Goal: Task Accomplishment & Management: Use online tool/utility

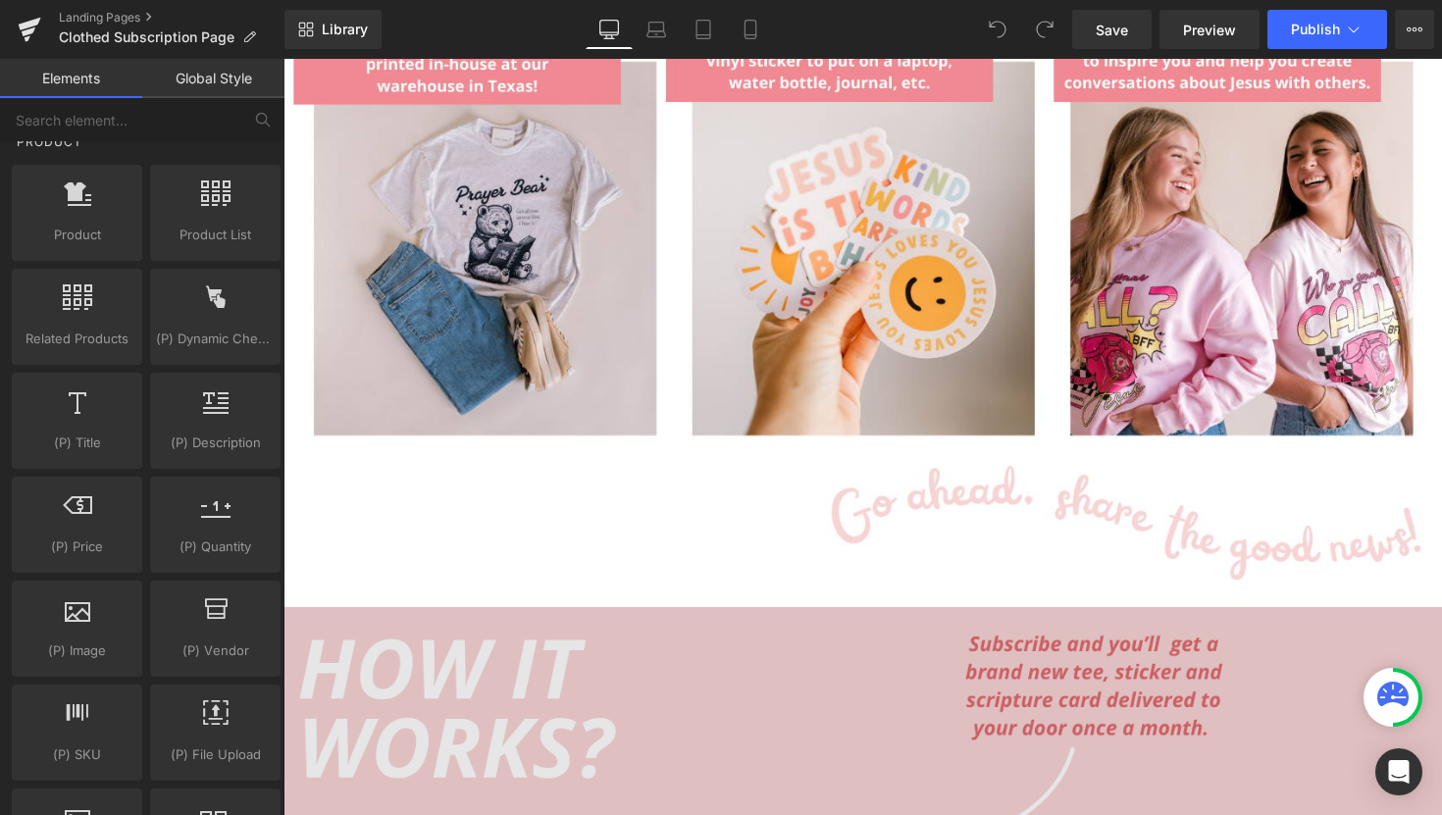
scroll to position [1492, 0]
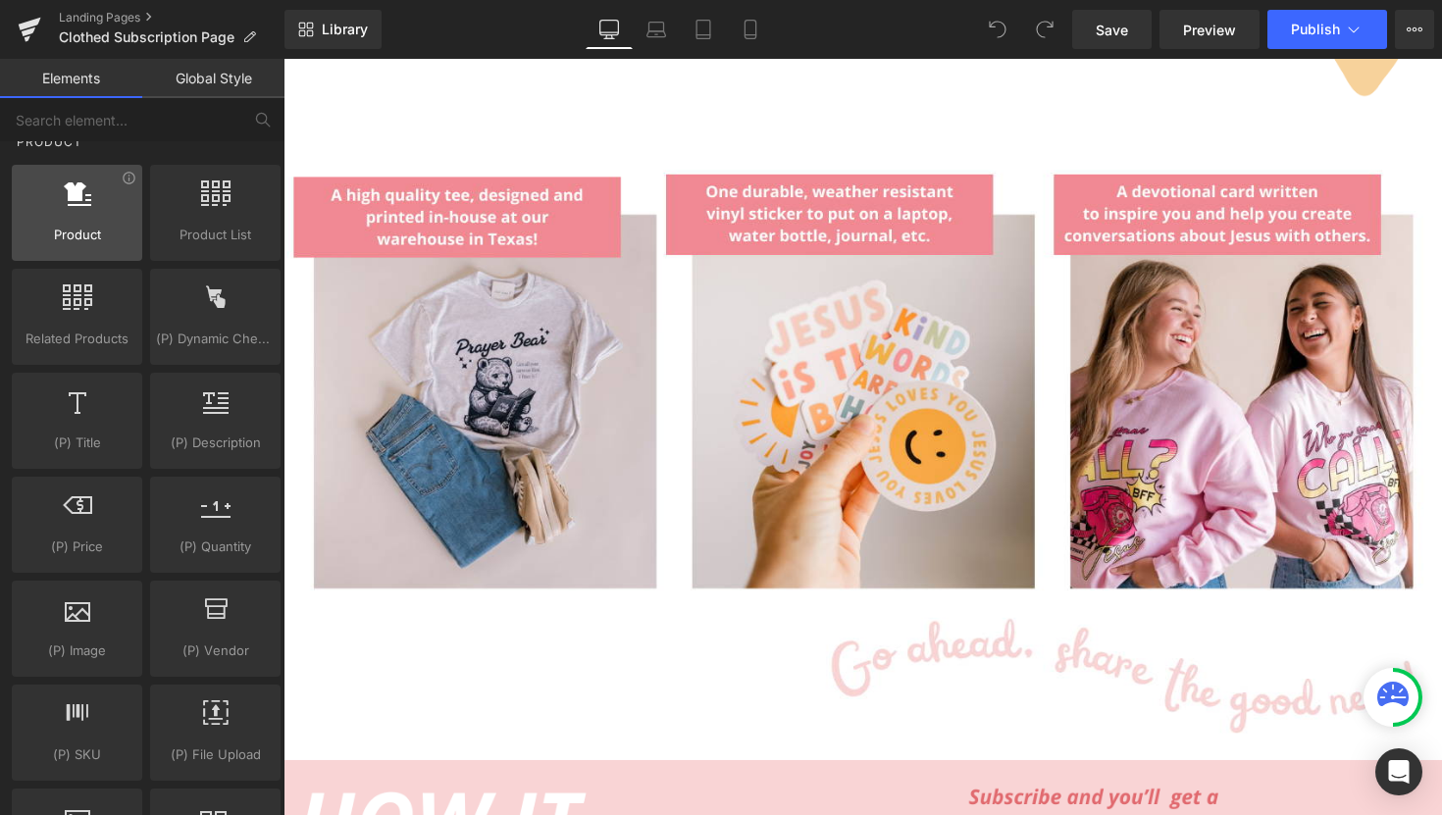
click at [120, 238] on span "Product" at bounding box center [77, 235] width 119 height 21
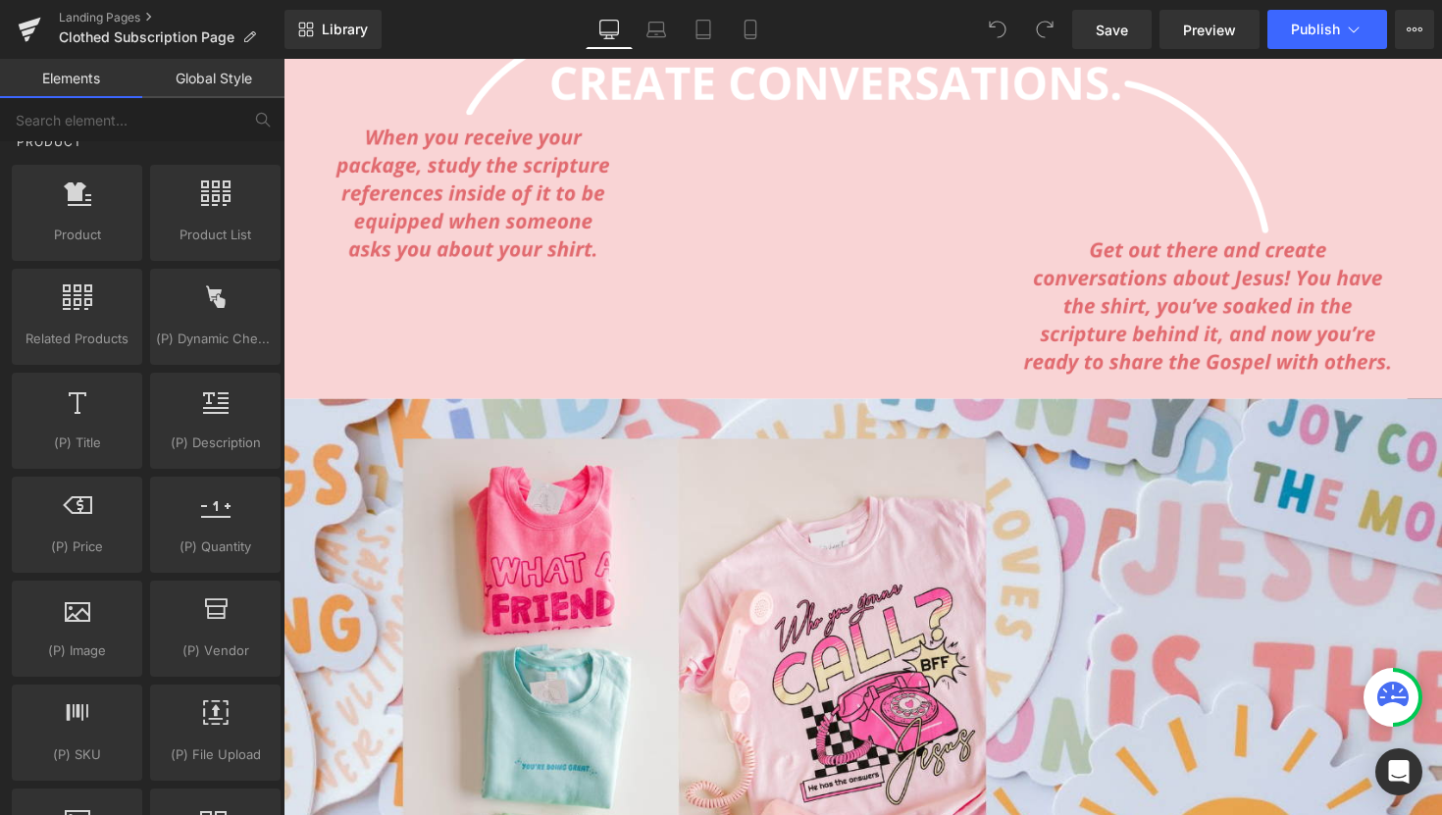
scroll to position [2520, 0]
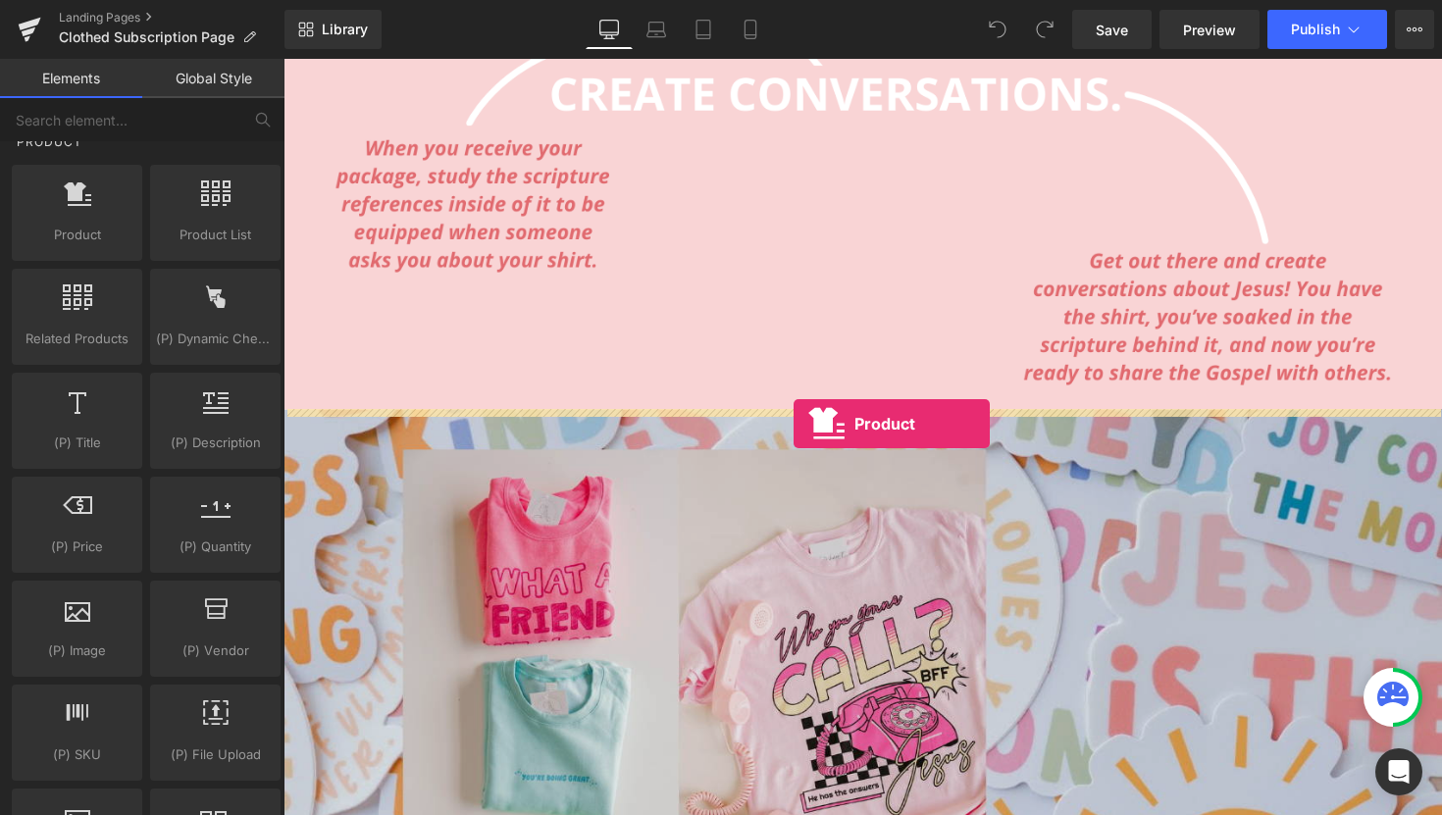
drag, startPoint x: 381, startPoint y: 302, endPoint x: 807, endPoint y: 433, distance: 445.4
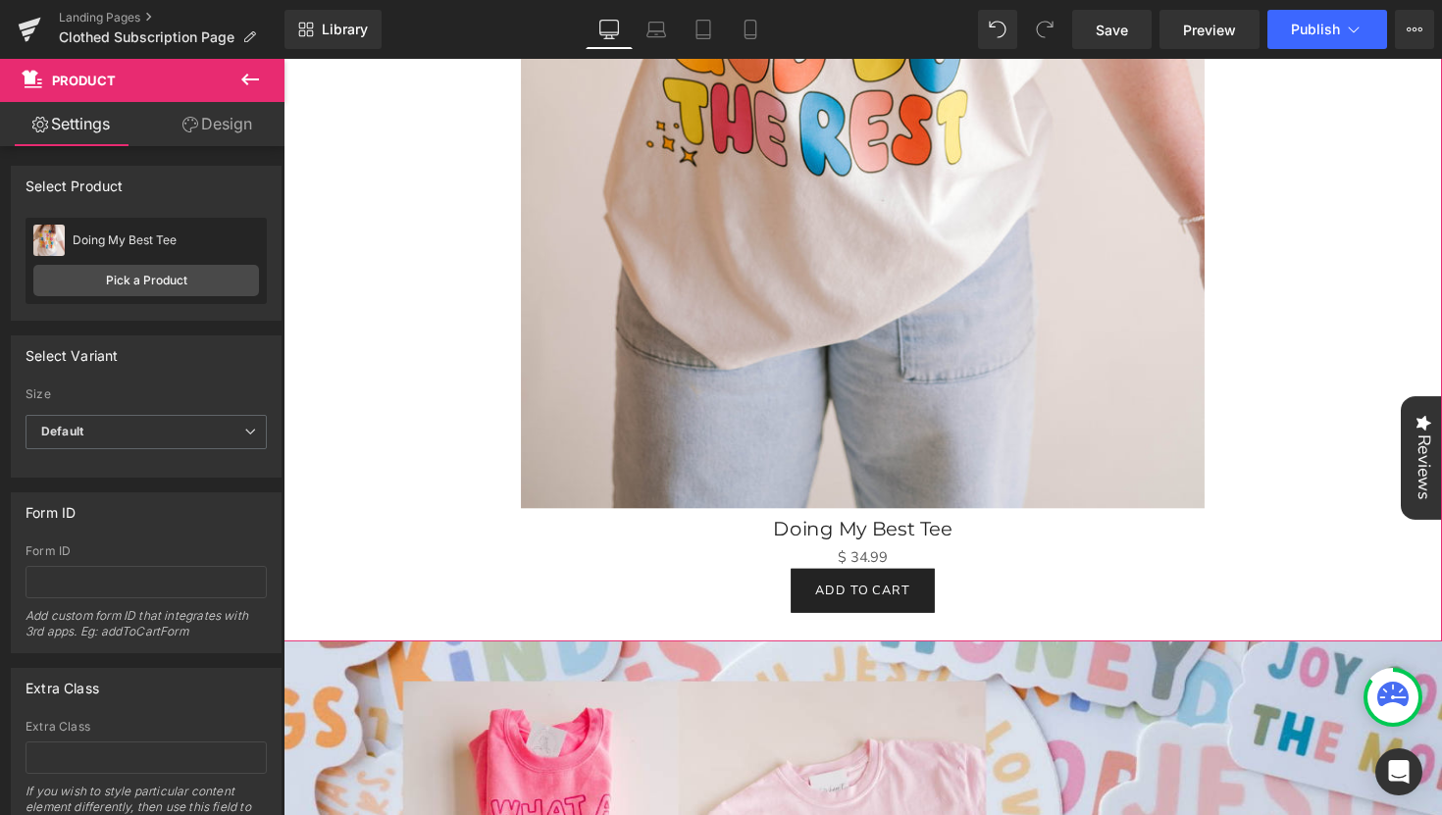
scroll to position [3504, 0]
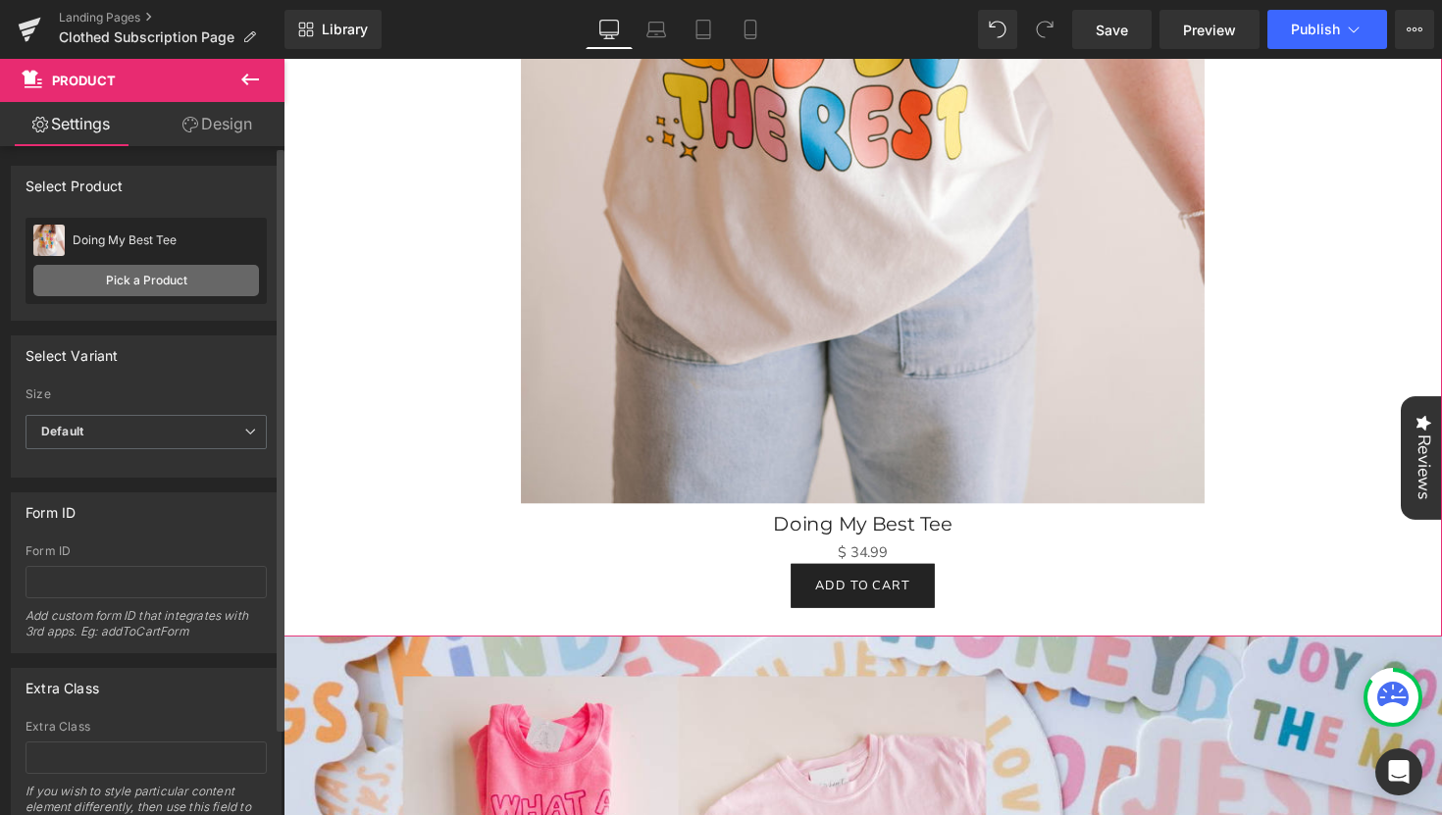
click at [157, 280] on link "Pick a Product" at bounding box center [146, 280] width 226 height 31
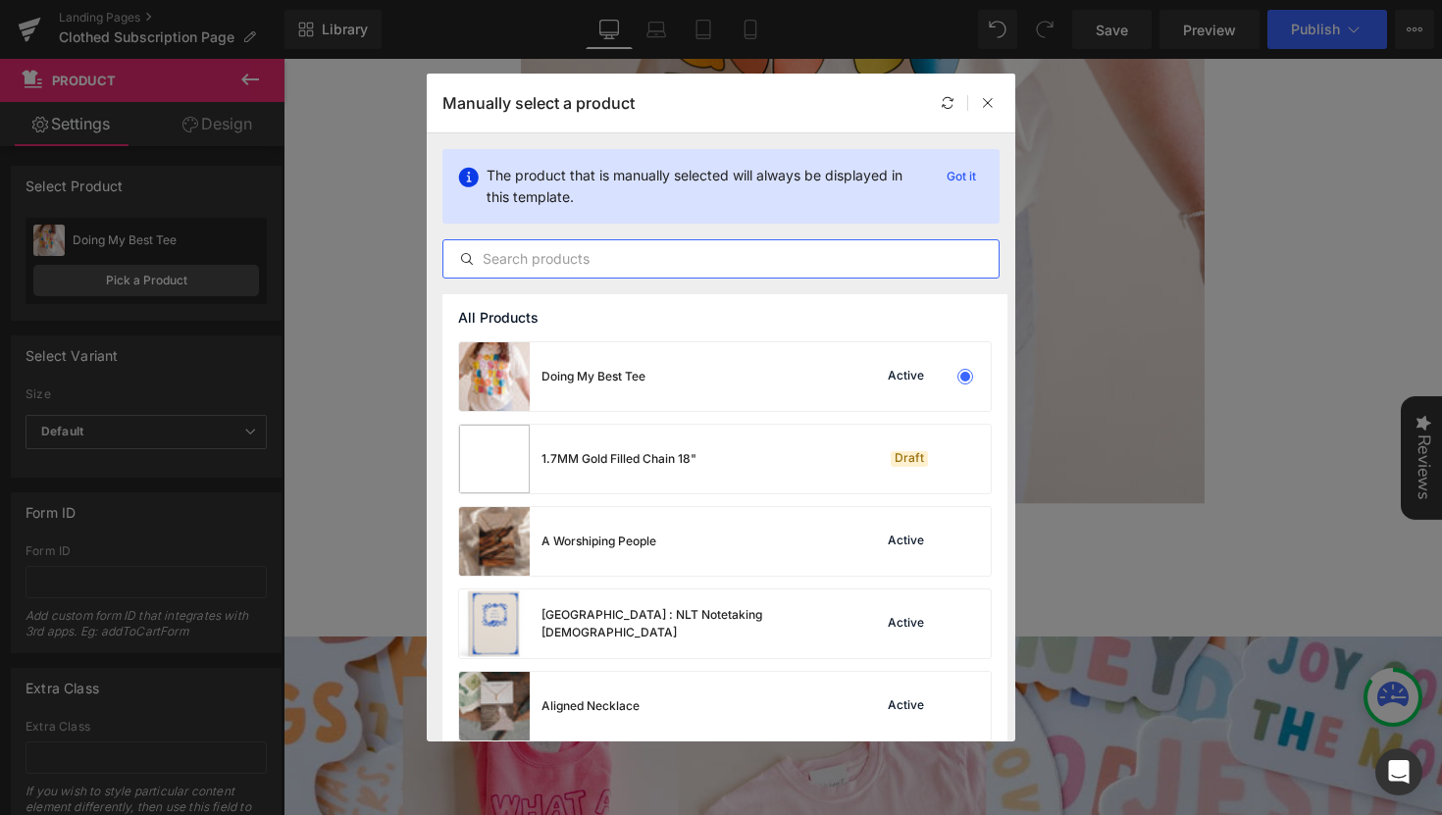
click at [642, 257] on input "text" at bounding box center [721, 259] width 555 height 24
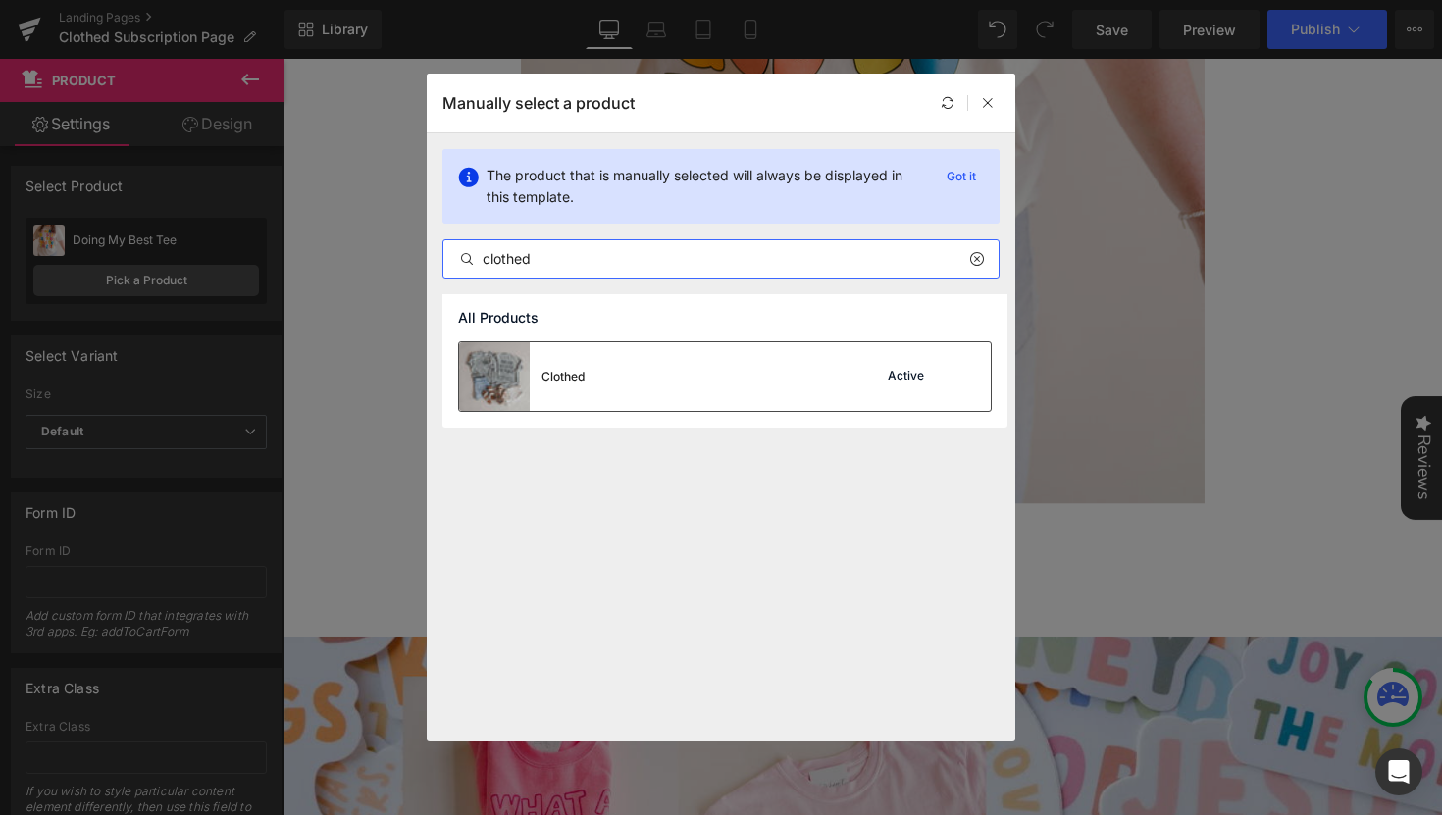
type input "clothed"
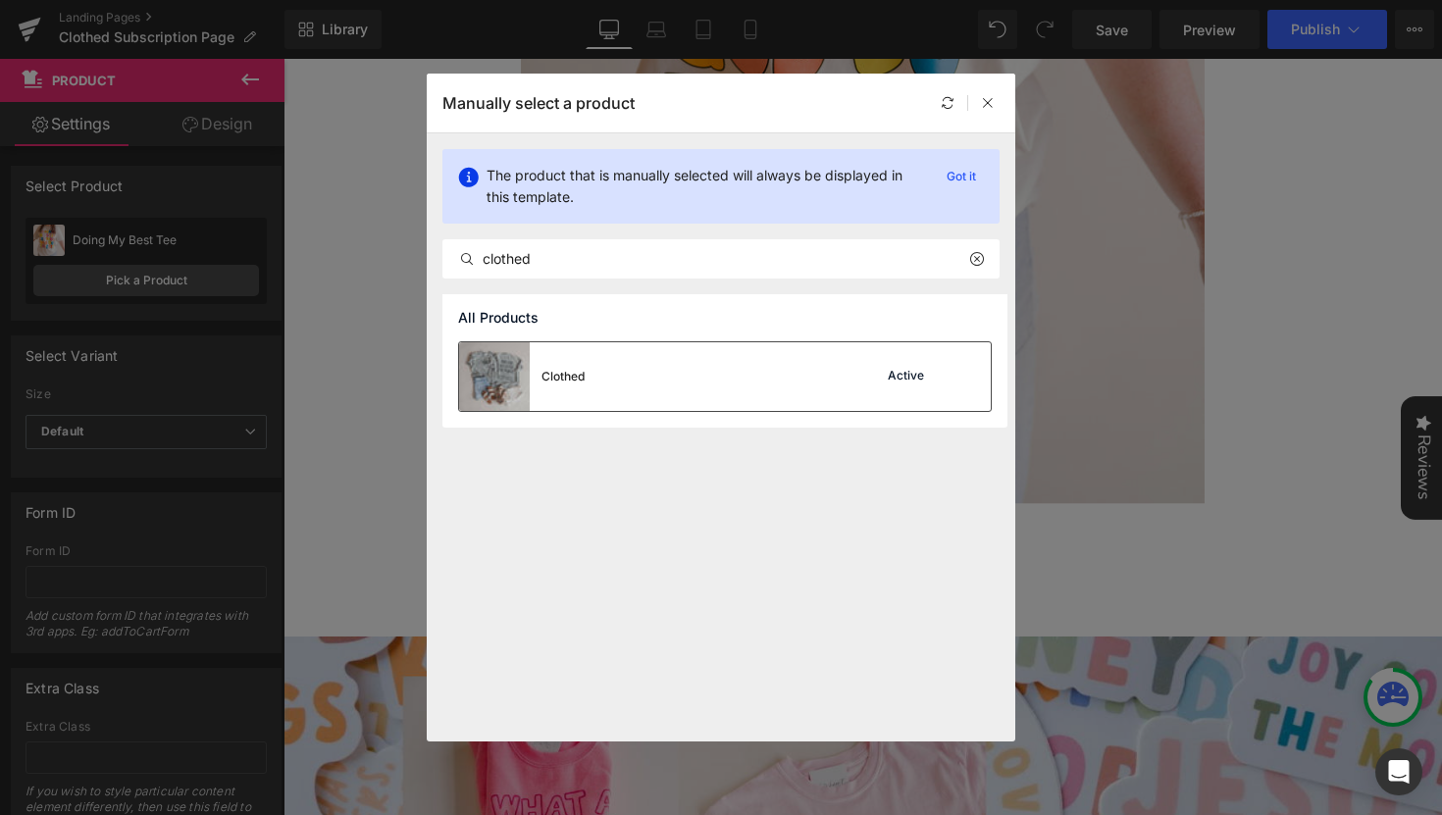
click at [794, 367] on div "Clothed Active" at bounding box center [725, 376] width 532 height 69
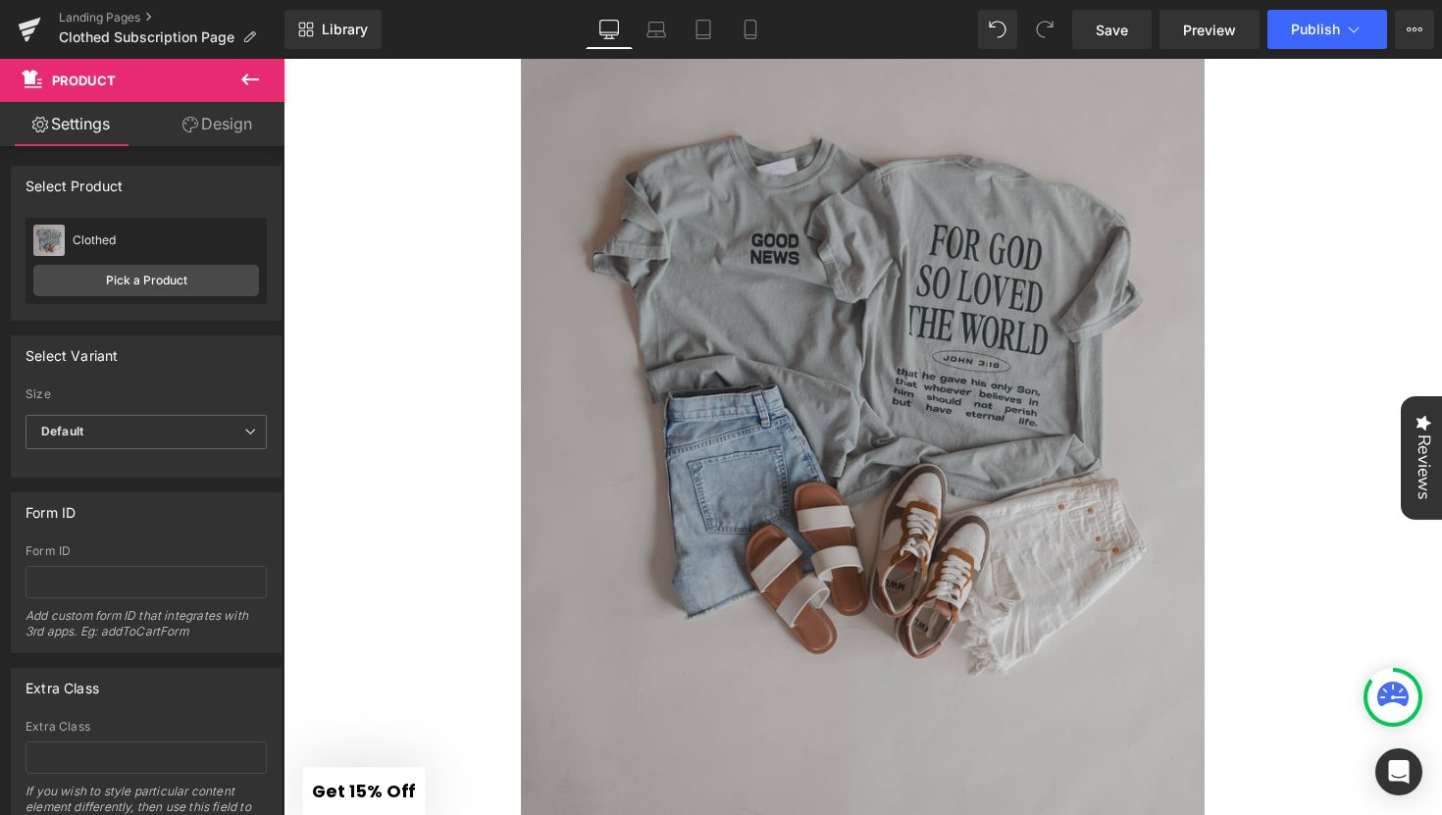
scroll to position [2881, 0]
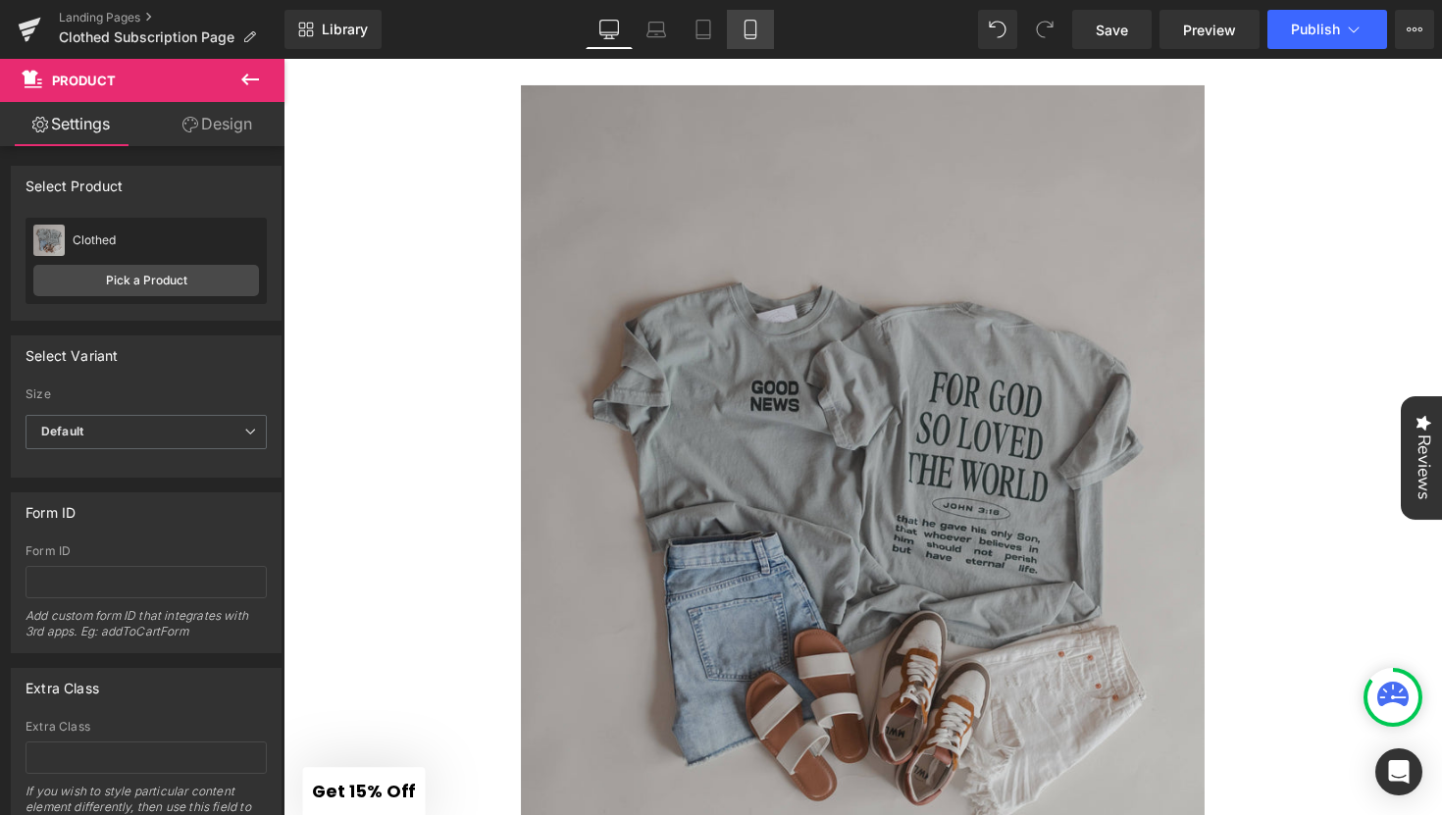
click at [755, 23] on icon at bounding box center [751, 30] width 20 height 20
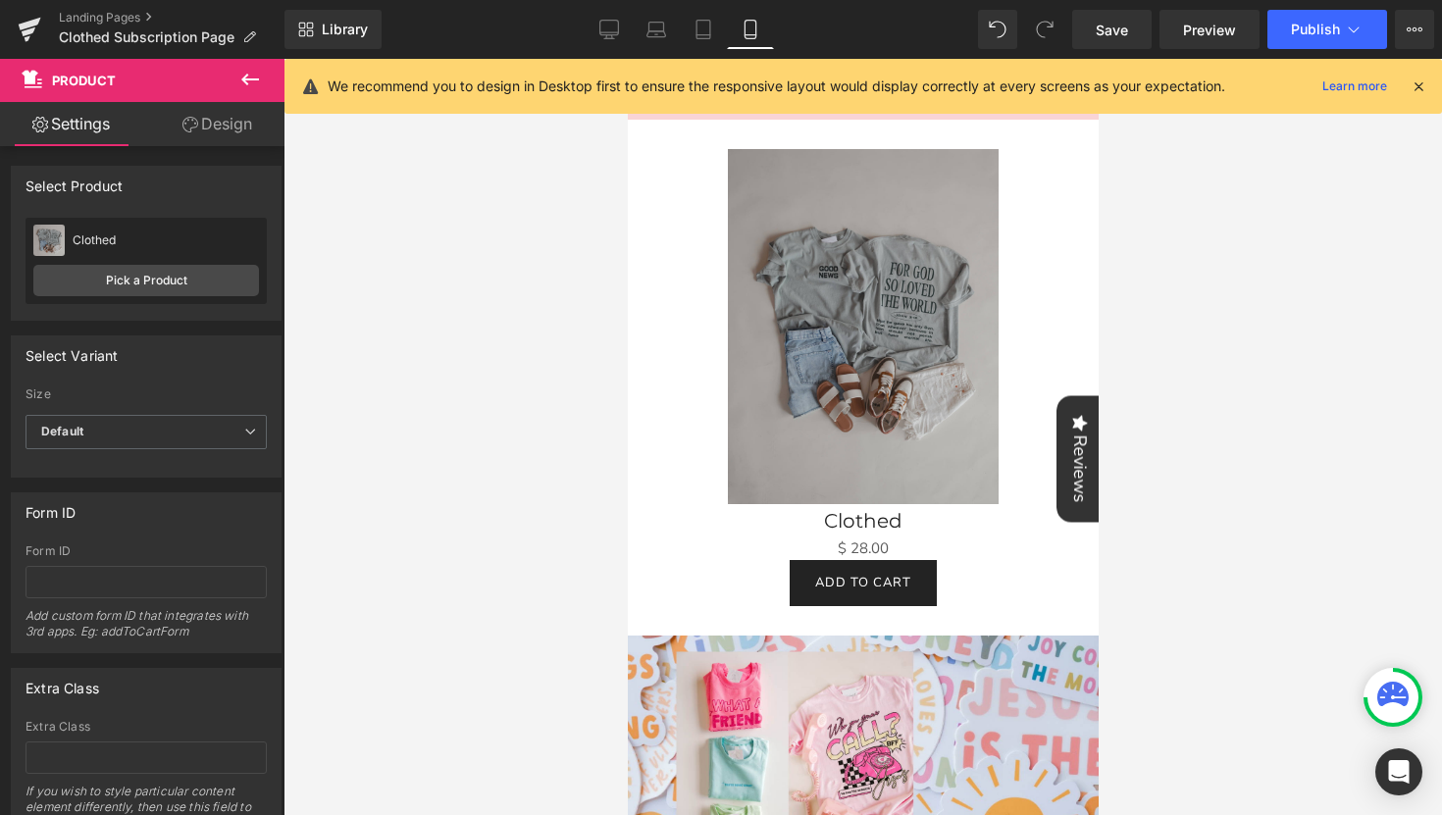
scroll to position [1095, 0]
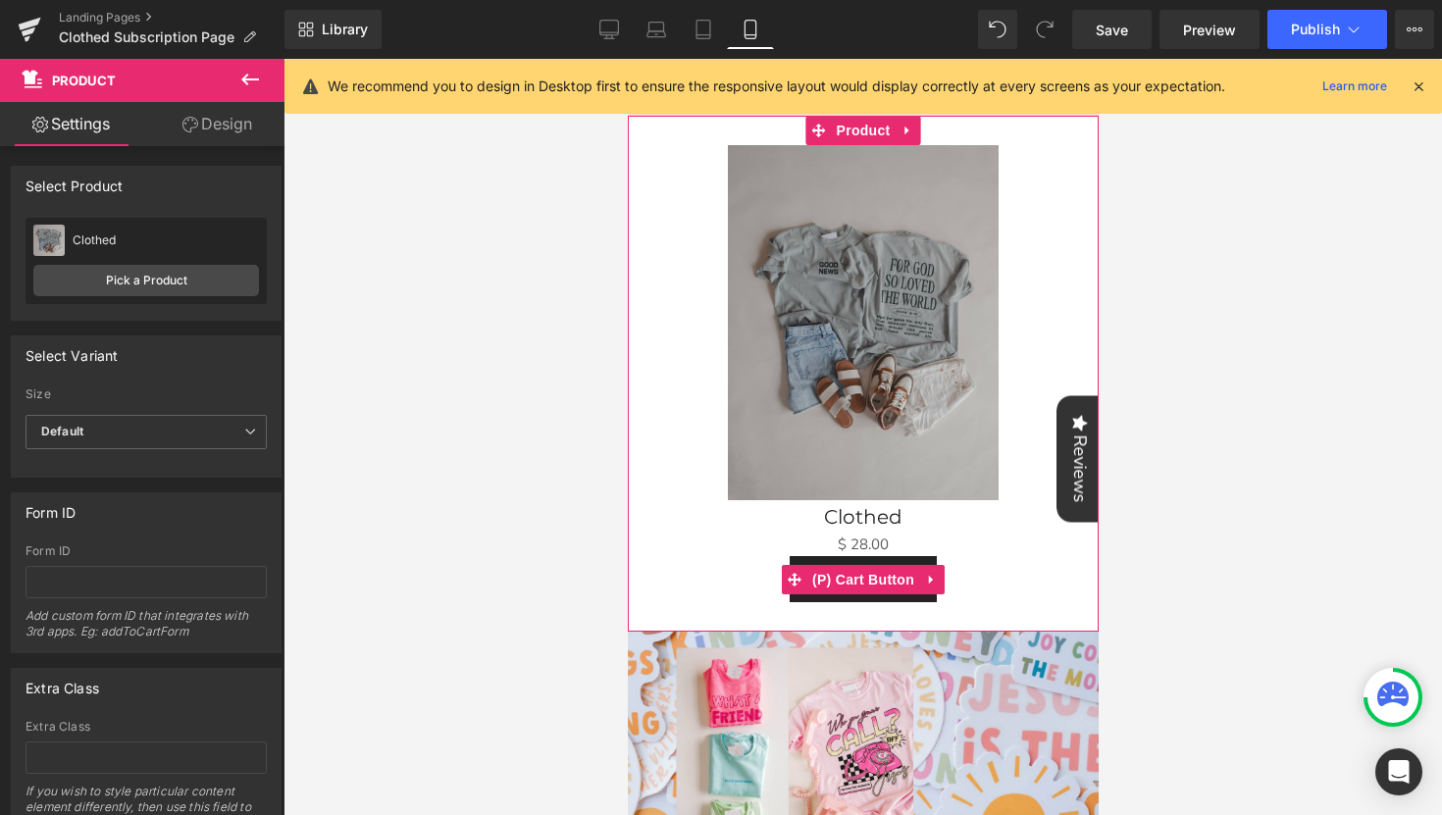
click at [676, 516] on h3 "Clothed" at bounding box center [862, 516] width 451 height 32
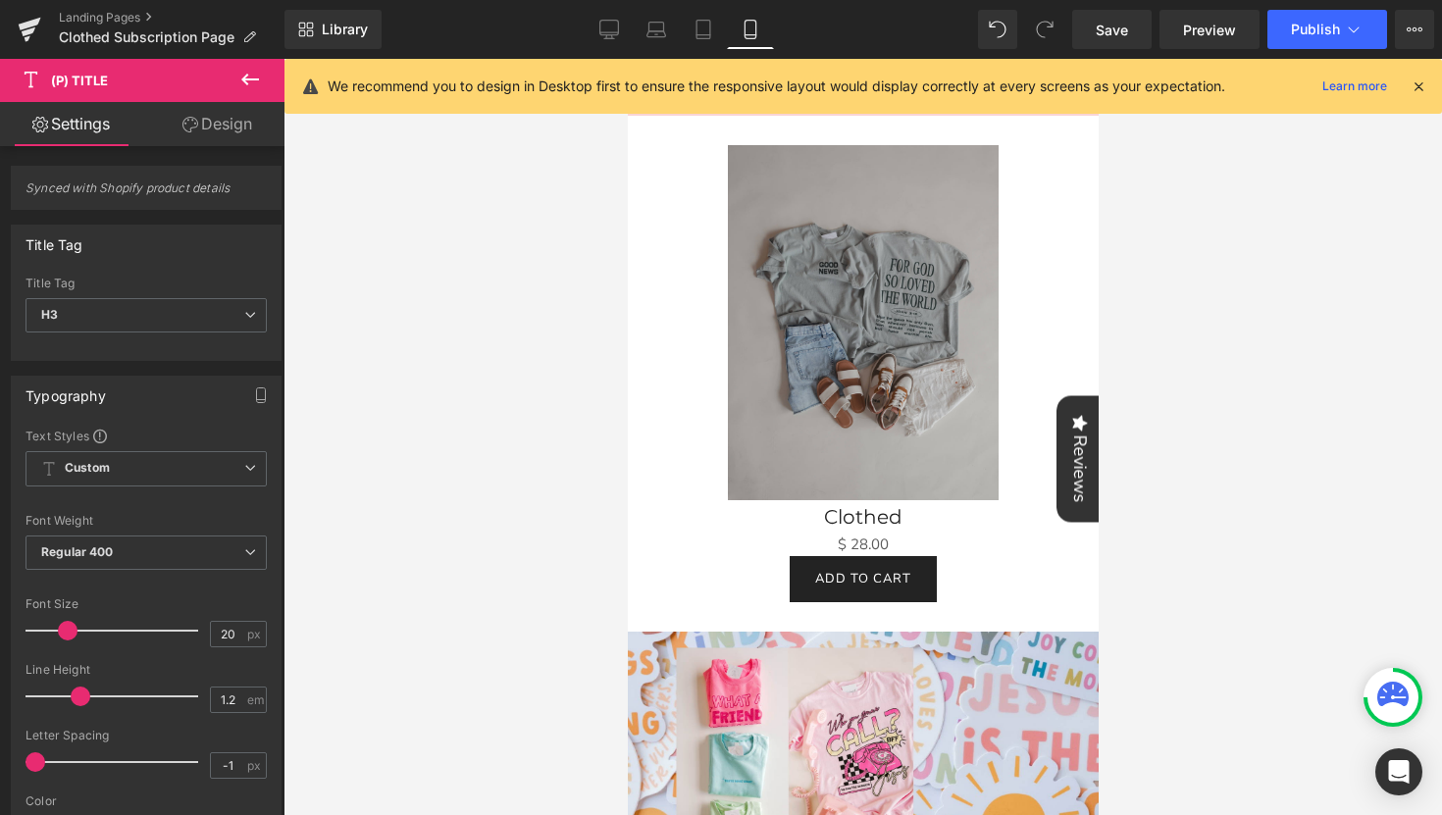
click at [243, 83] on icon at bounding box center [250, 80] width 24 height 24
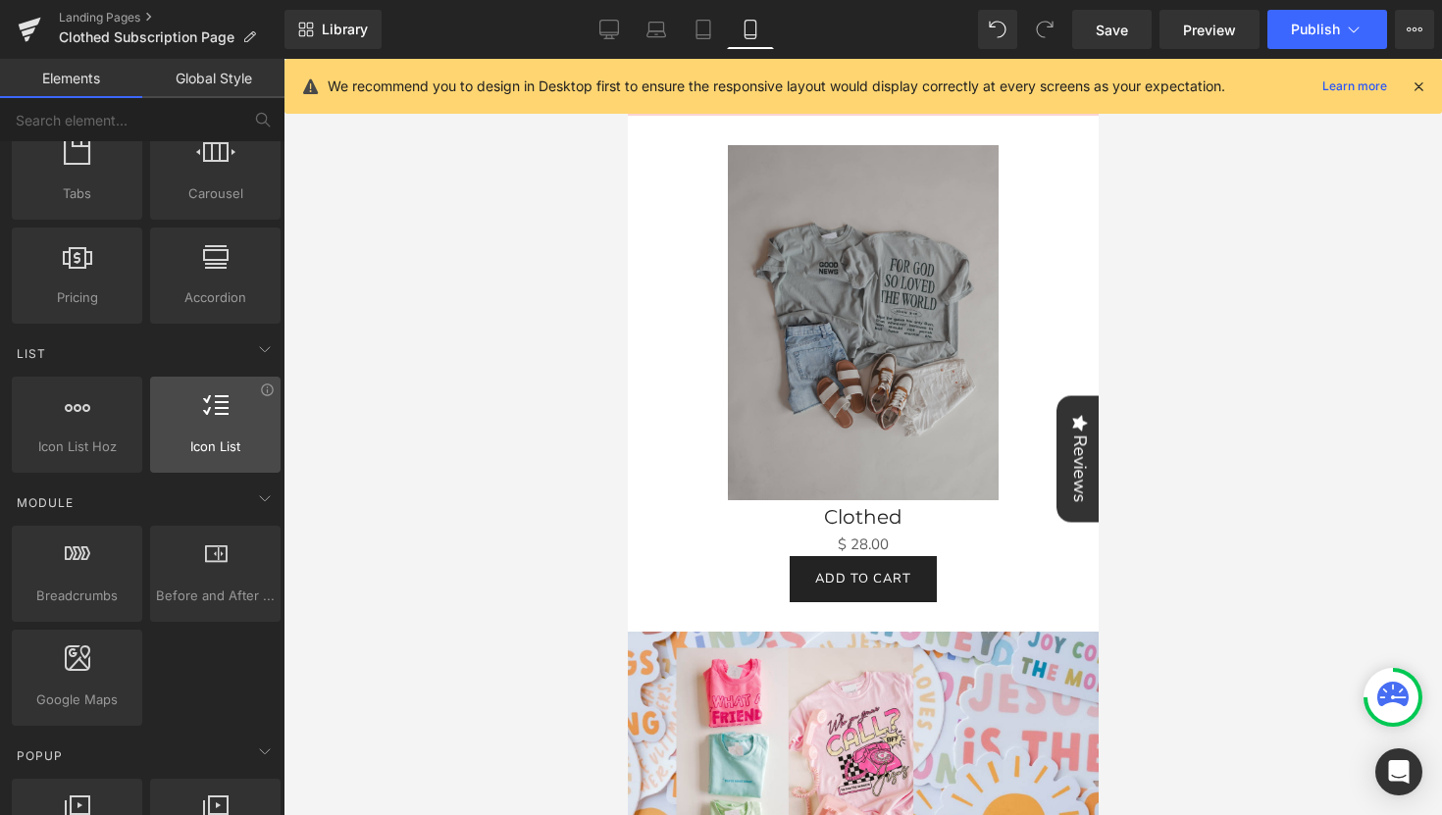
scroll to position [678, 0]
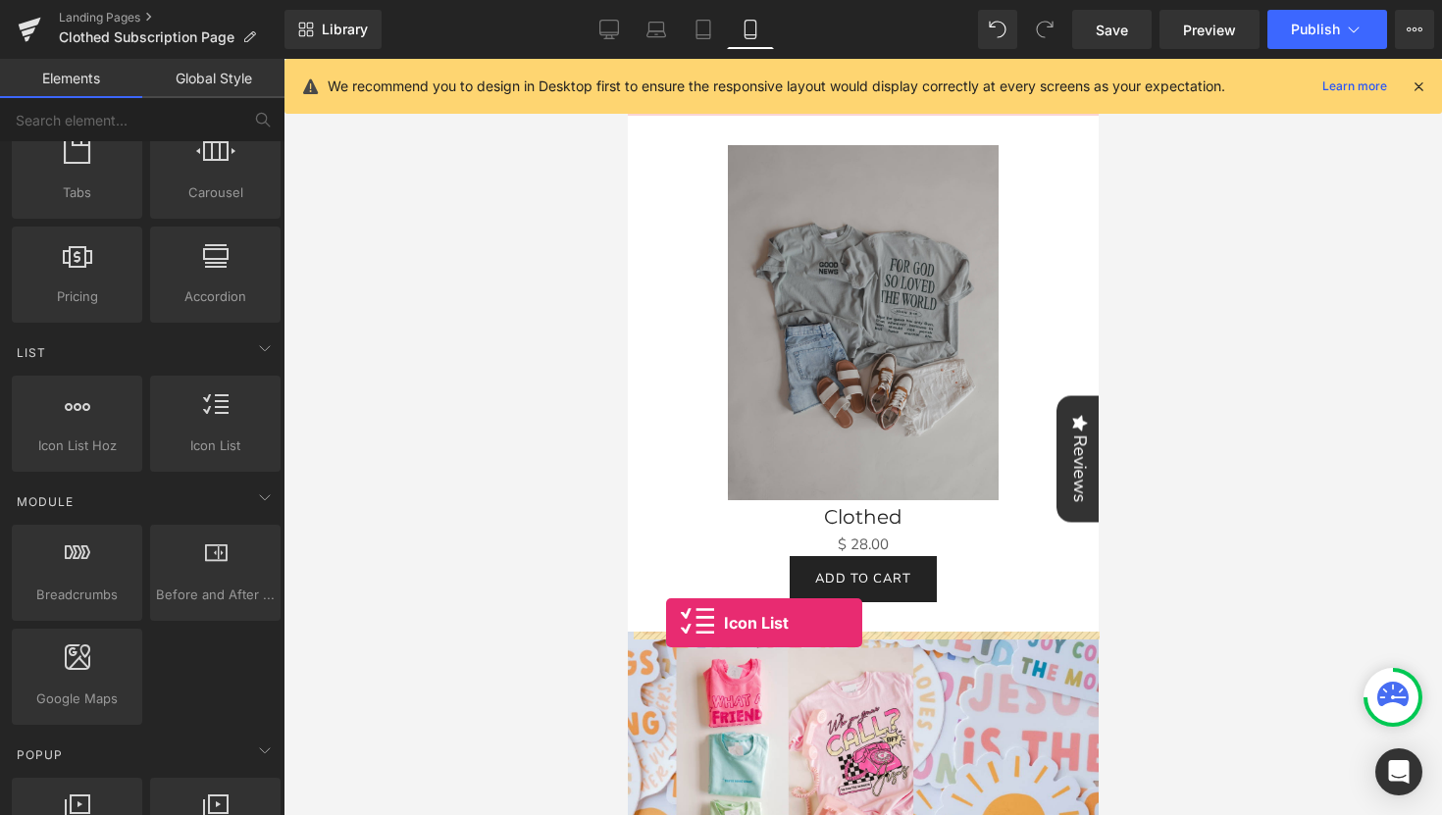
drag, startPoint x: 833, startPoint y: 465, endPoint x: 665, endPoint y: 623, distance: 230.5
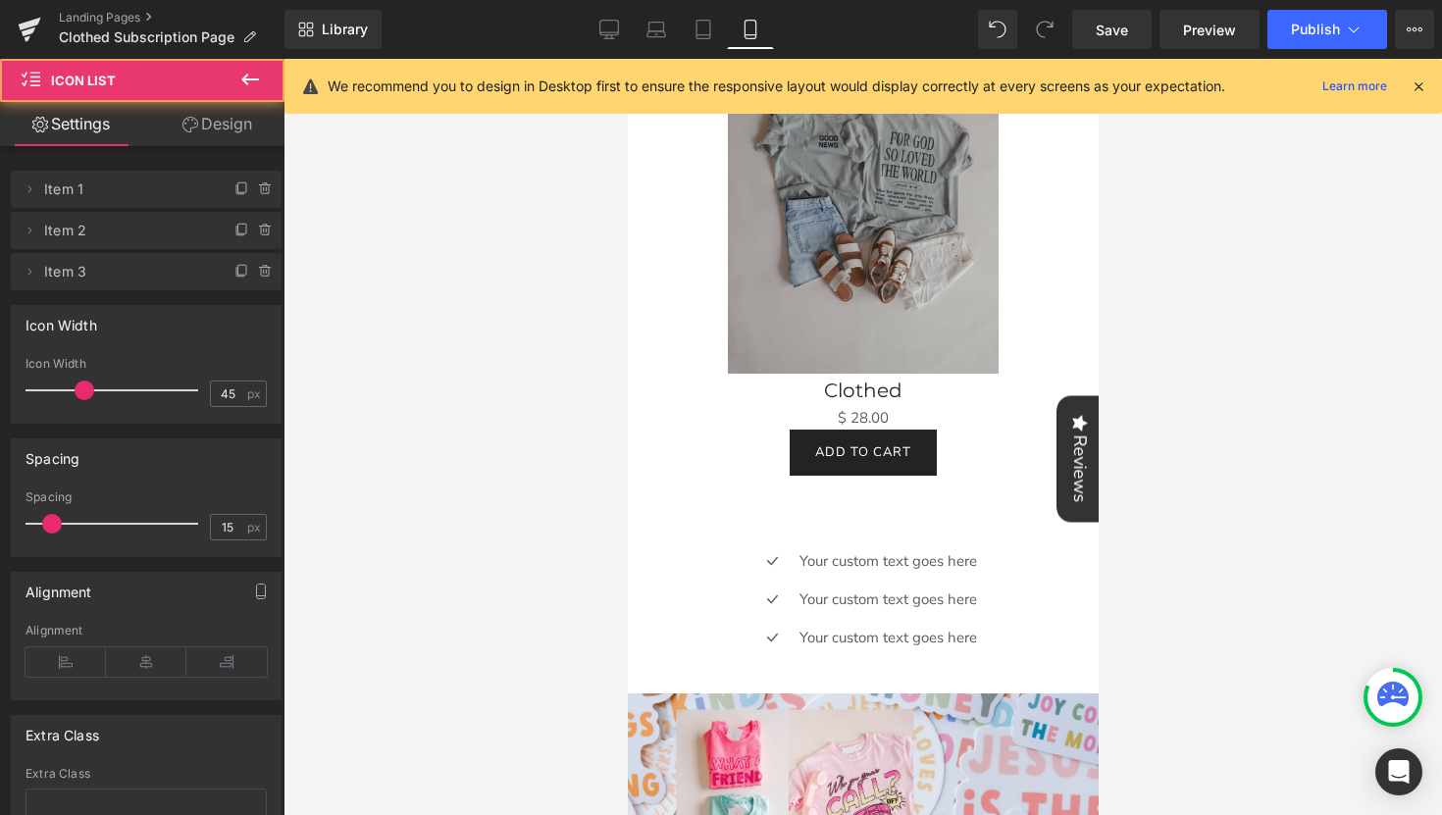
scroll to position [1225, 0]
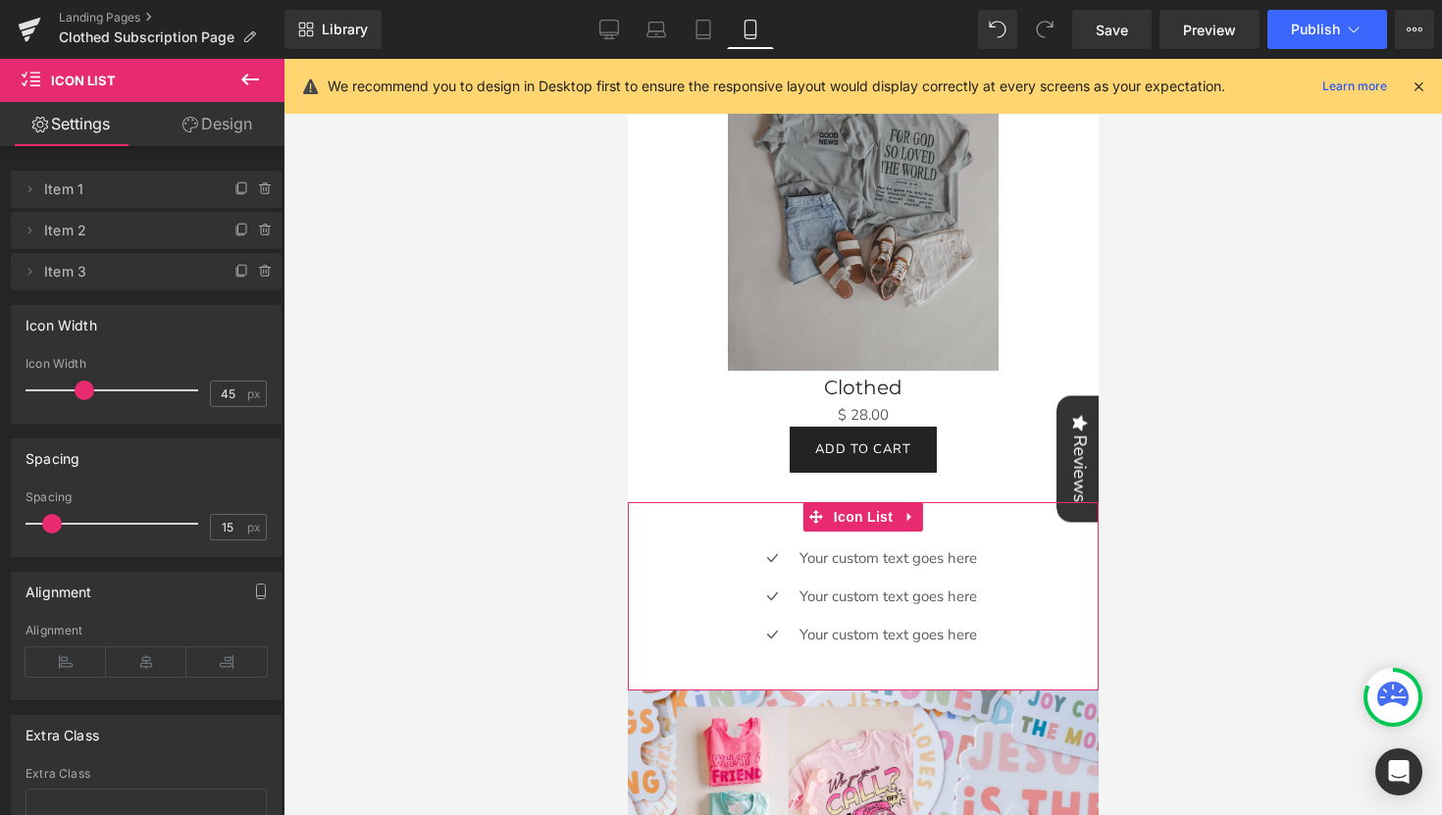
click at [1018, 579] on div "Icon Your custom text goes here Text Block Icon Your custom text goes here Text…" at bounding box center [862, 604] width 471 height 115
click at [740, 538] on div "Icon Your custom text goes here Text Block Icon Your custom text goes here Text…" at bounding box center [862, 596] width 471 height 188
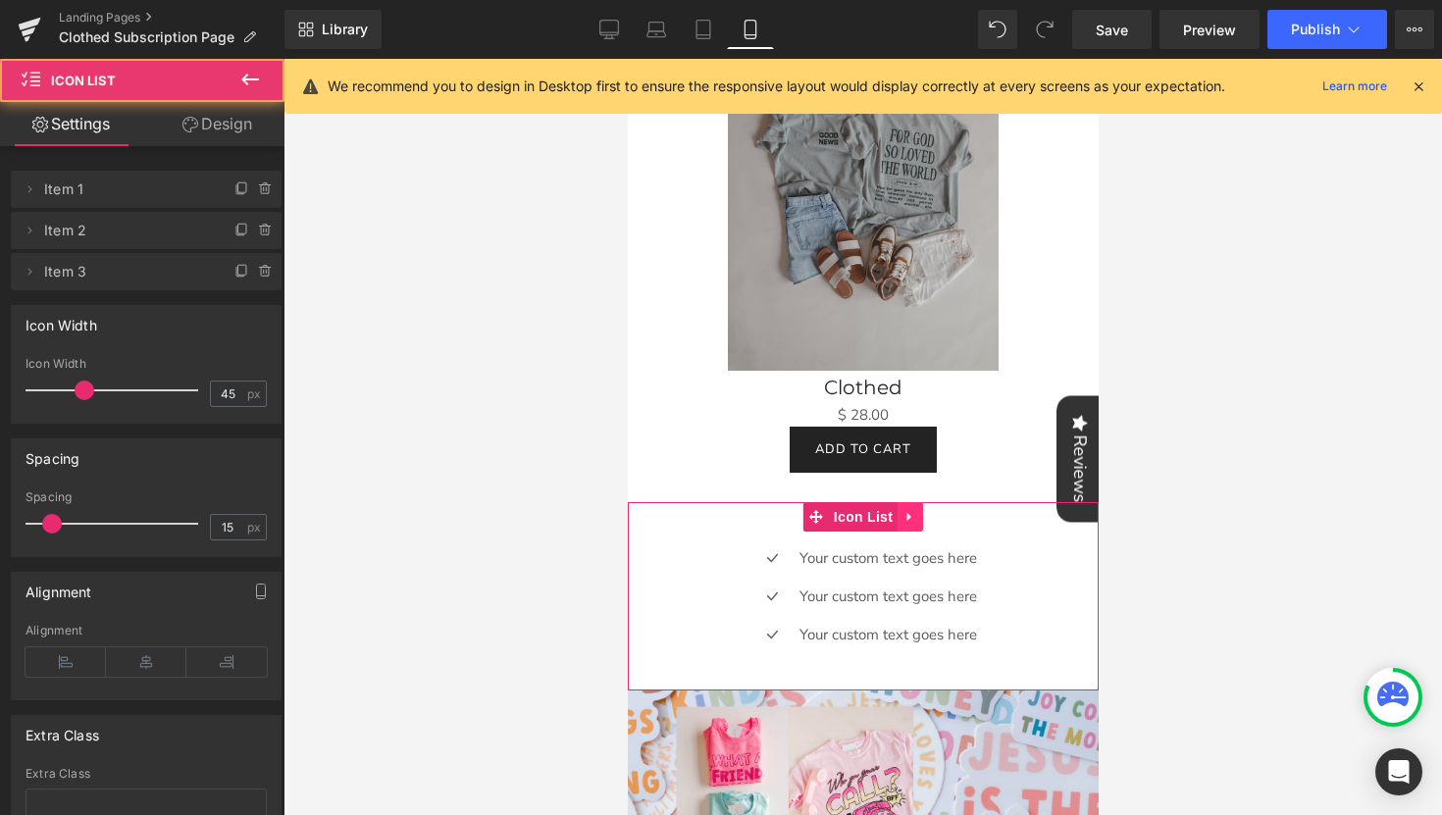
click at [915, 514] on link at bounding box center [910, 516] width 26 height 29
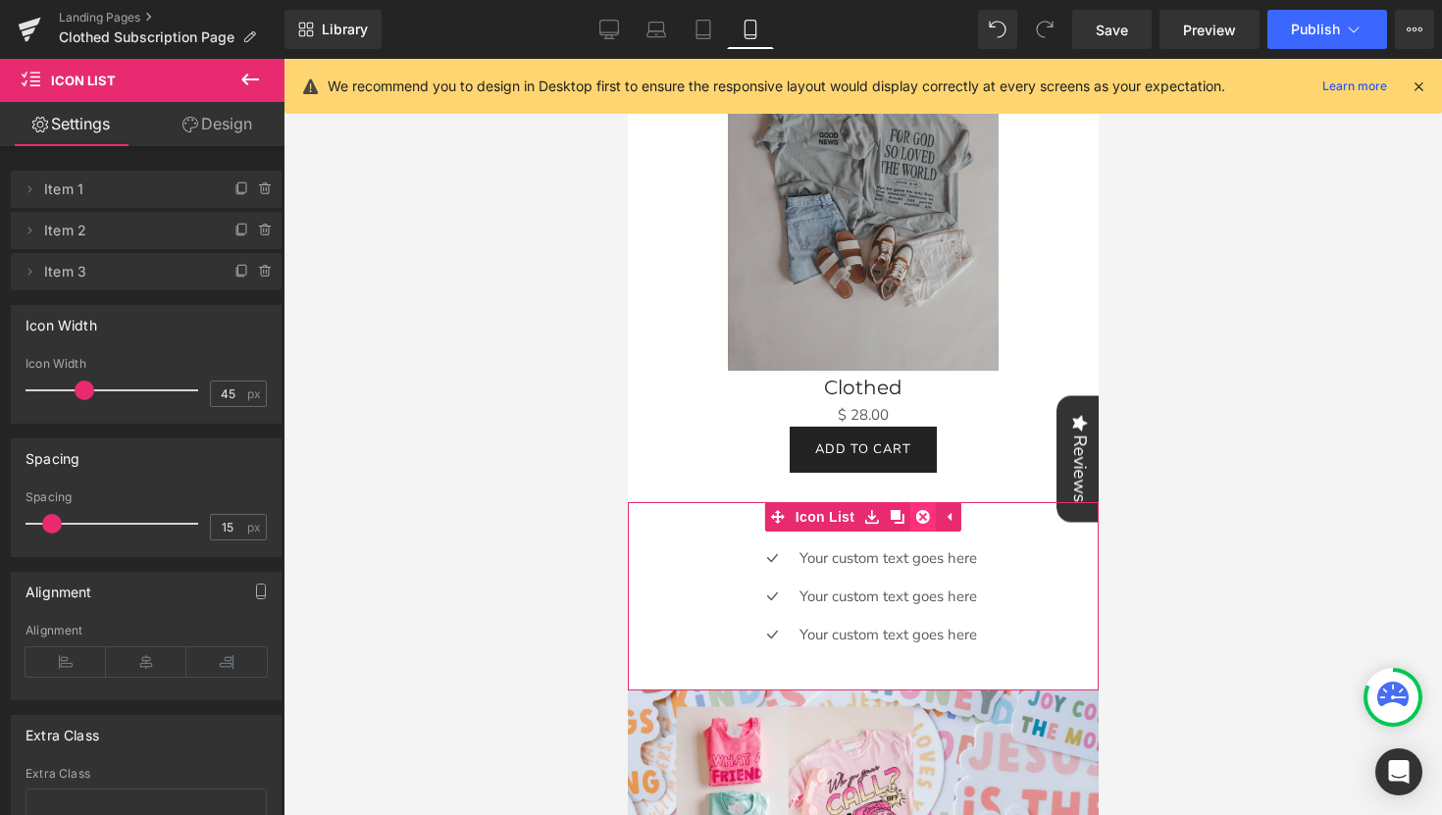
click at [921, 515] on link at bounding box center [923, 516] width 26 height 29
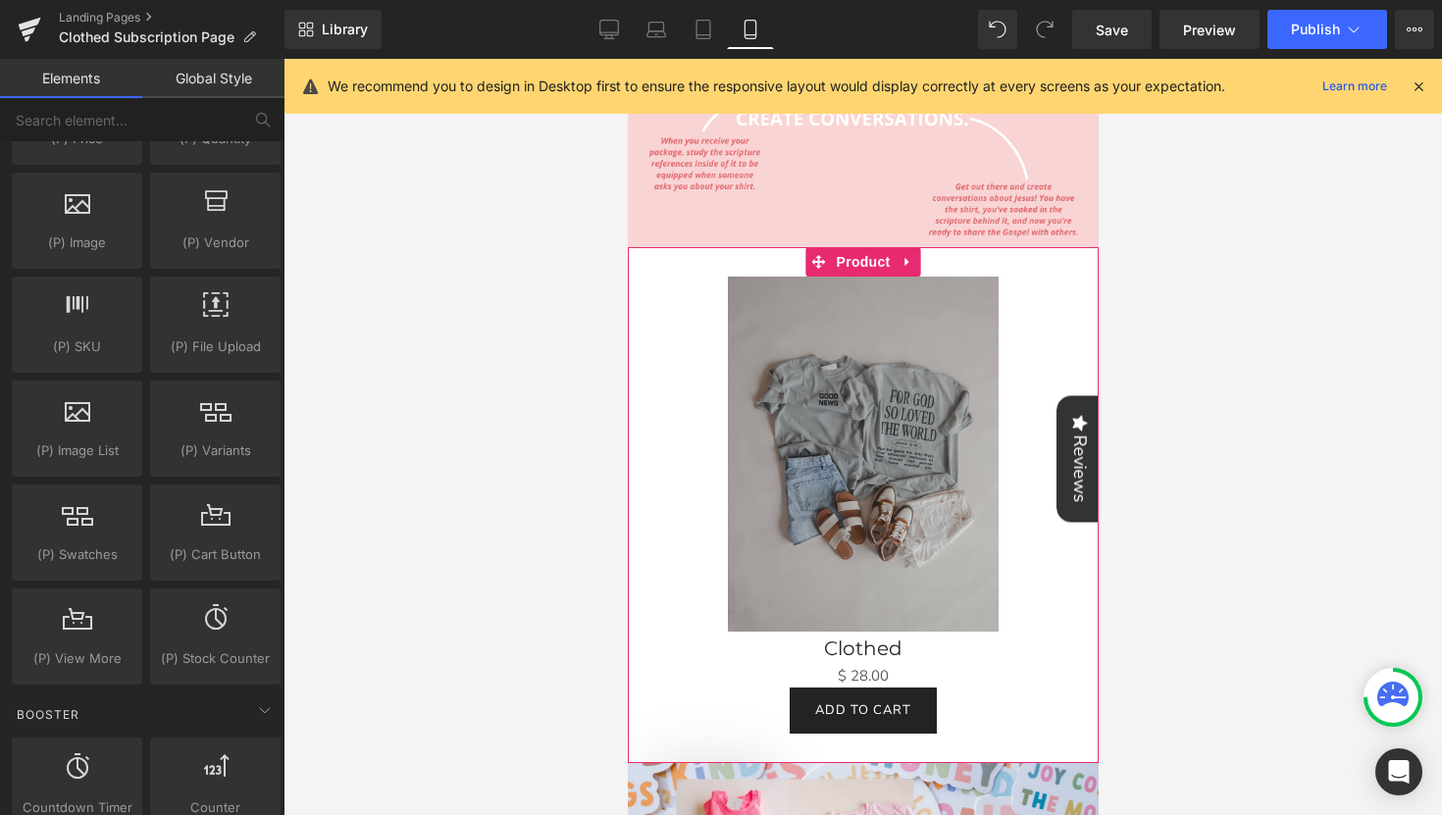
scroll to position [969, 0]
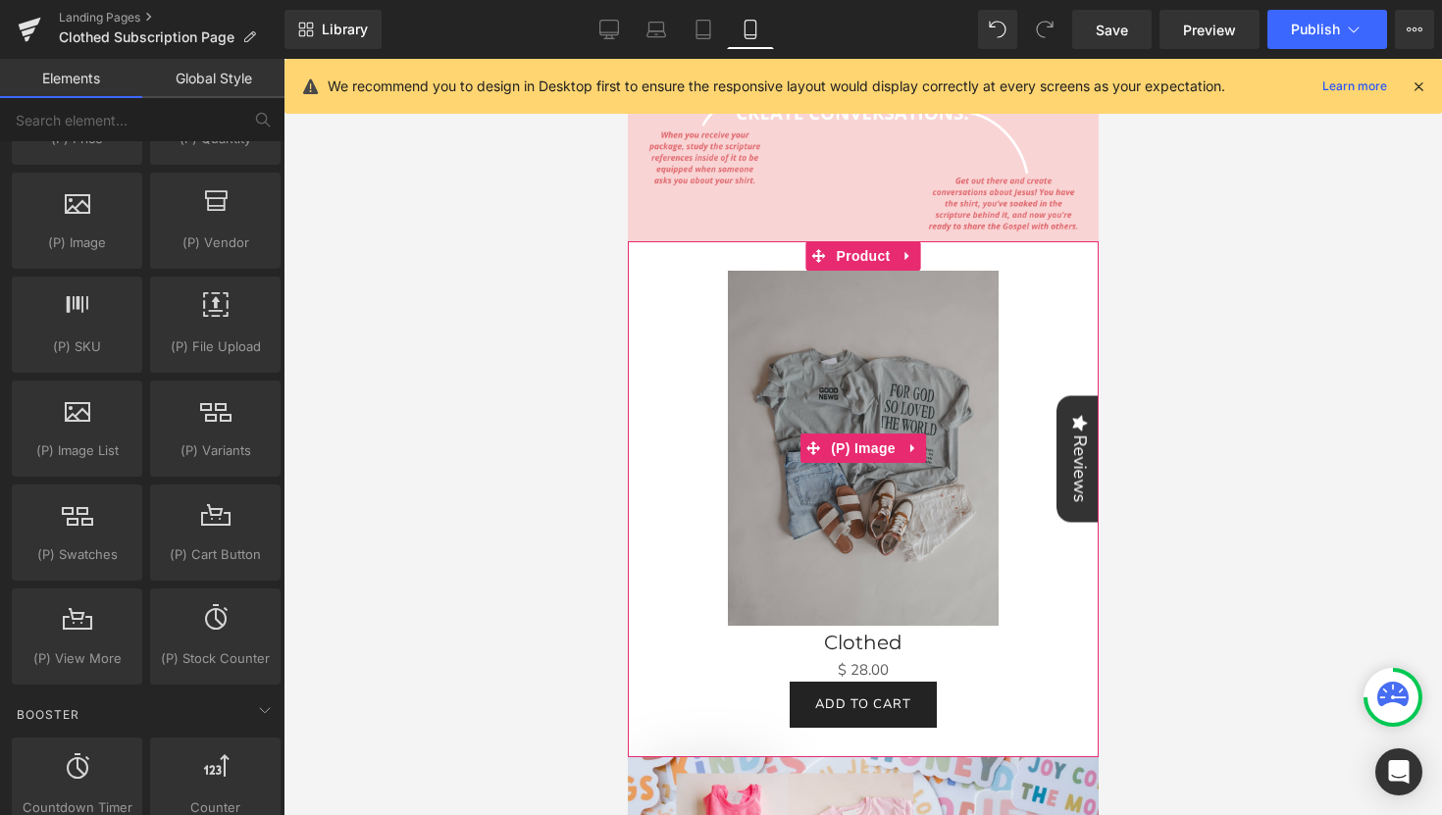
click at [1076, 311] on div "Sale Off" at bounding box center [862, 448] width 451 height 355
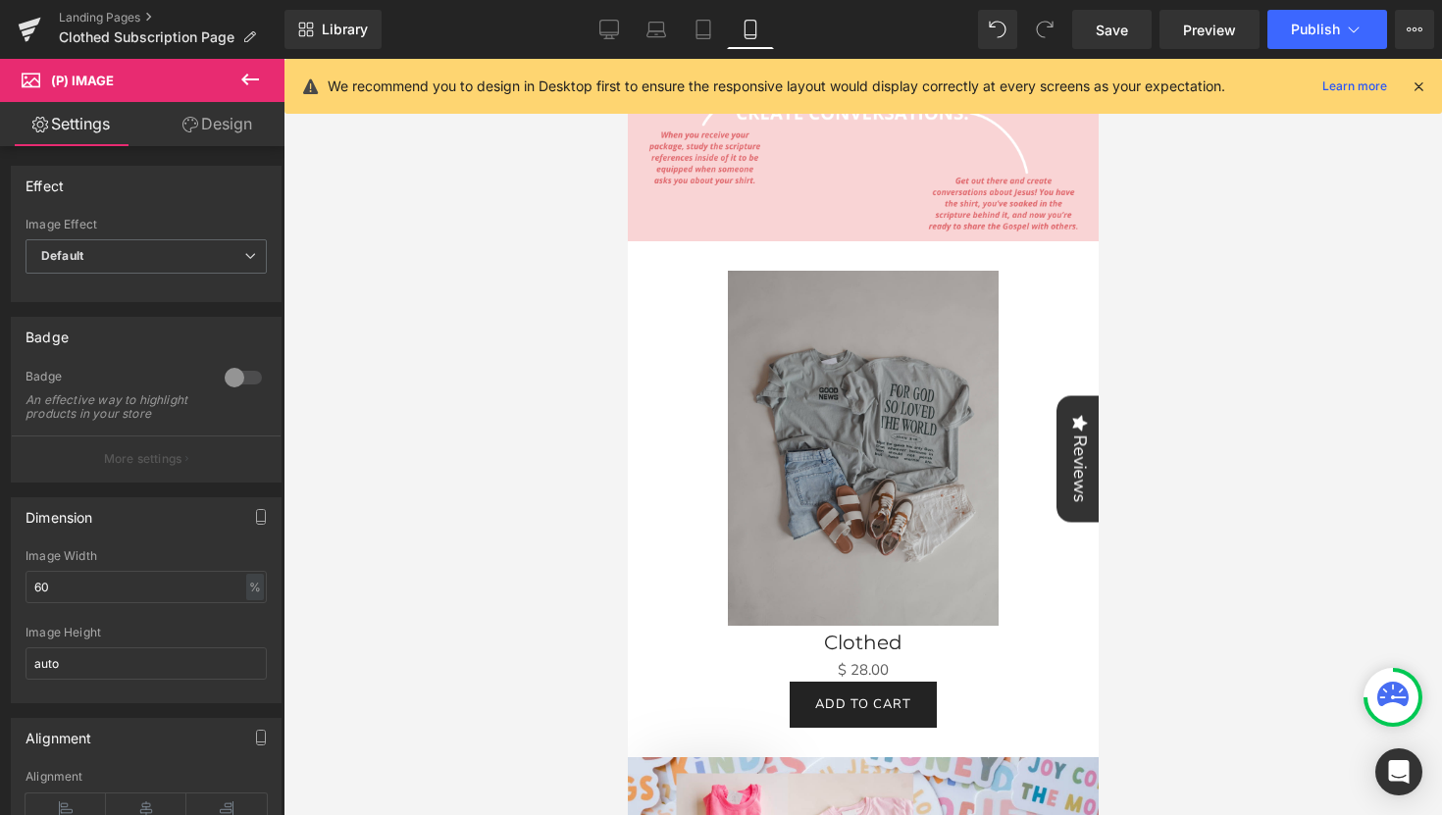
click at [250, 77] on icon at bounding box center [250, 80] width 24 height 24
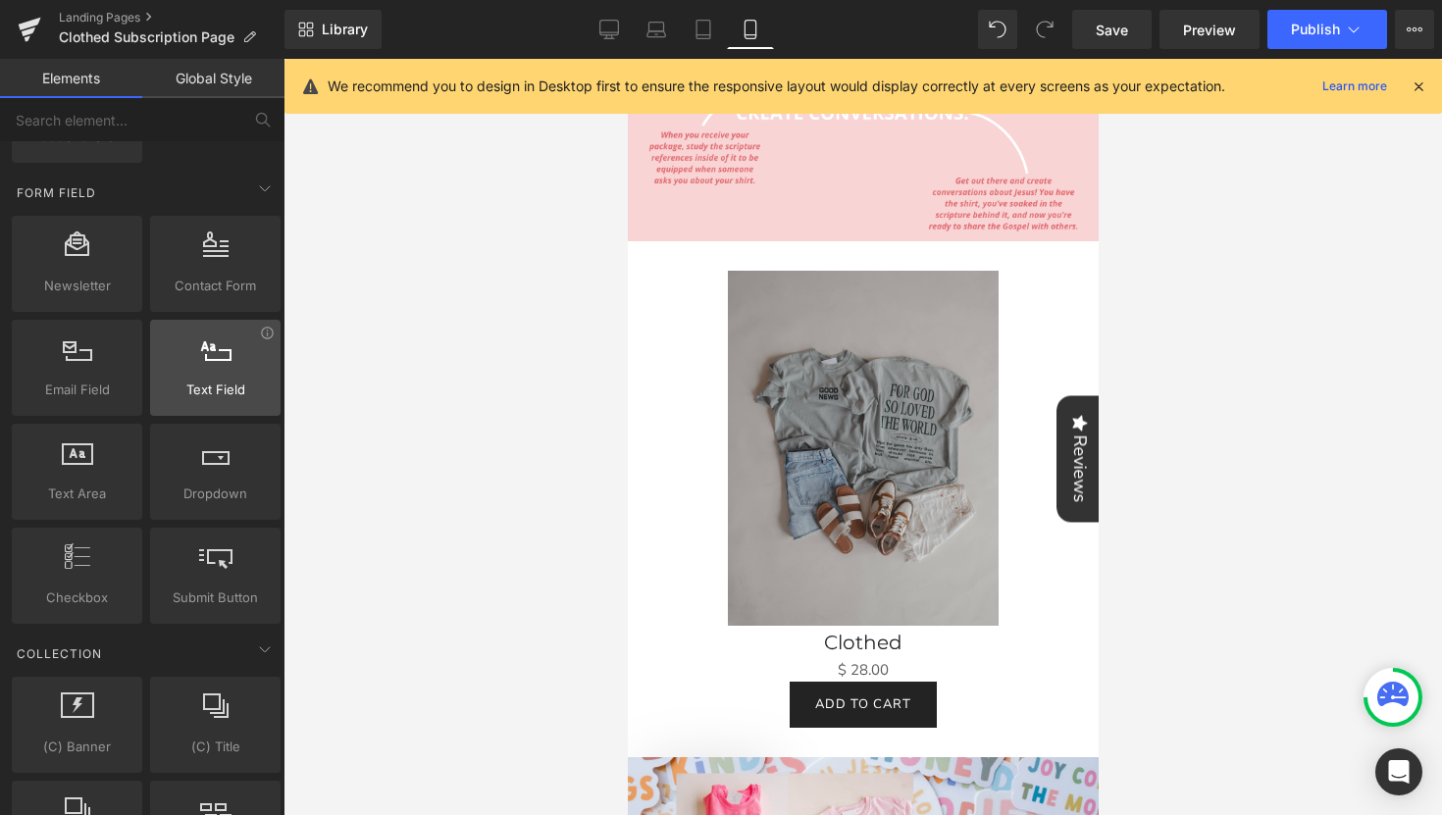
scroll to position [2914, 0]
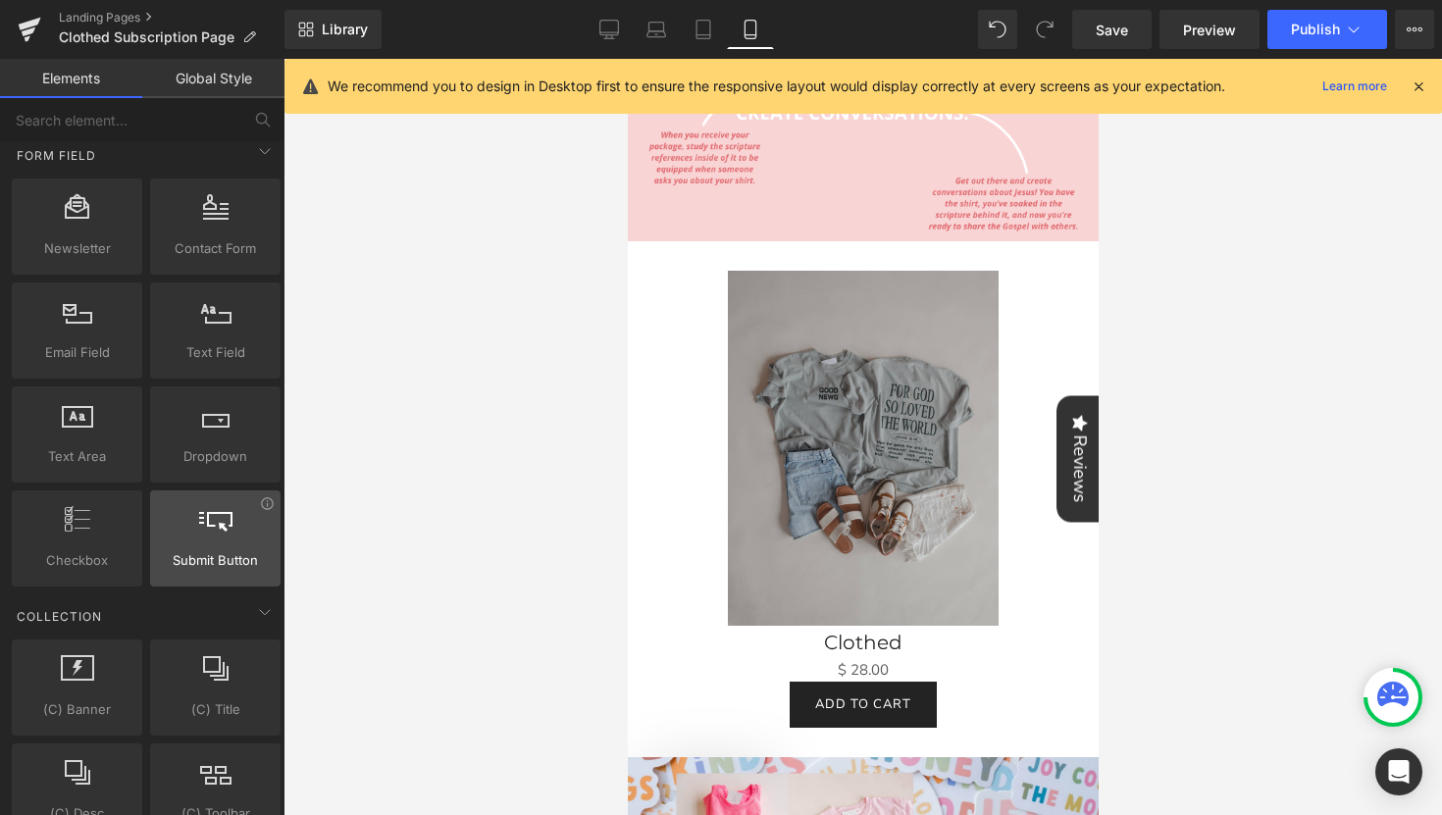
click at [200, 561] on span "Submit Button" at bounding box center [215, 560] width 119 height 21
drag, startPoint x: 200, startPoint y: 561, endPoint x: 174, endPoint y: 539, distance: 34.8
click at [174, 539] on div "Submit Button submits, buttons, forms, inputs" at bounding box center [215, 539] width 131 height 96
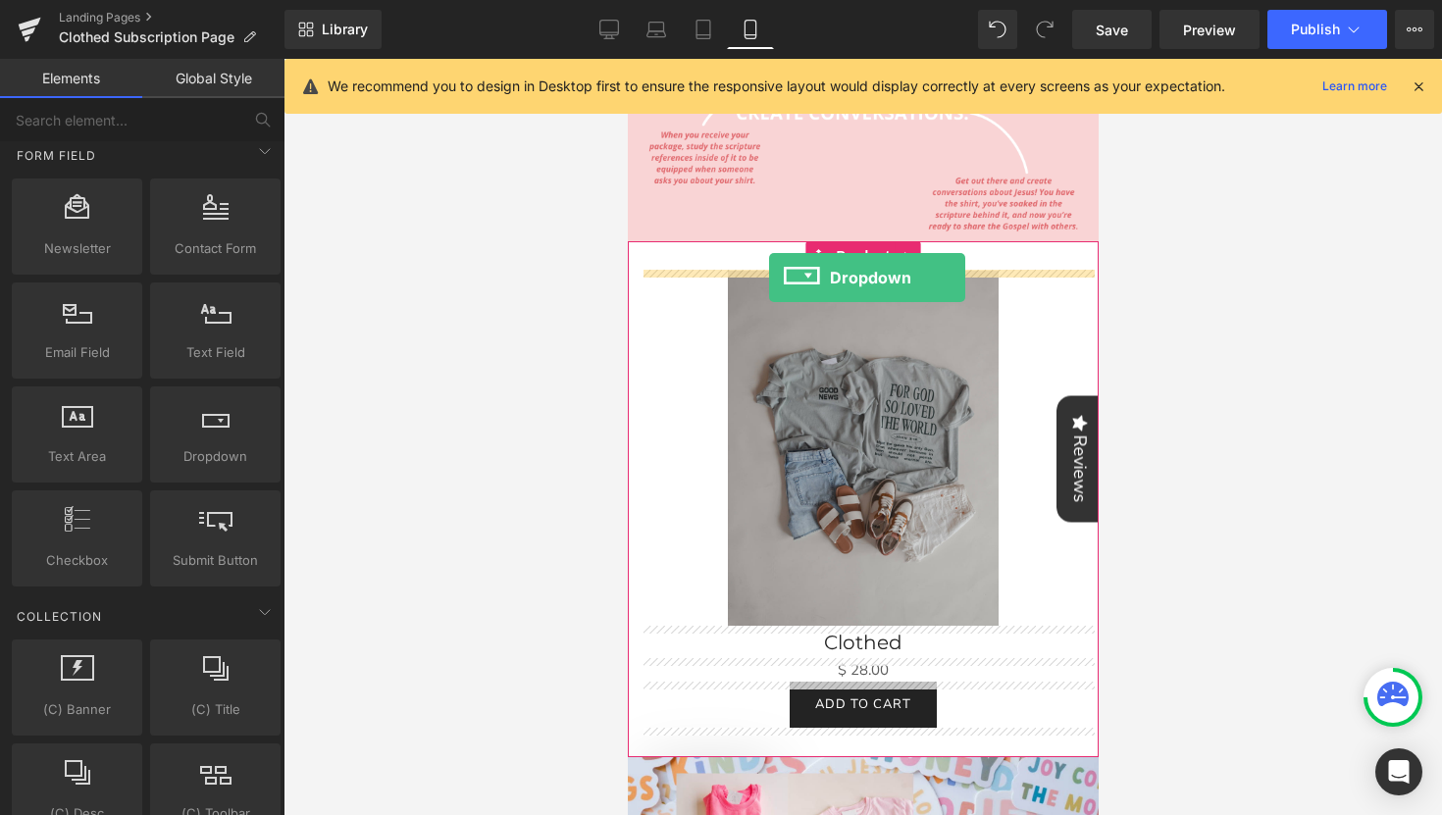
drag, startPoint x: 809, startPoint y: 515, endPoint x: 768, endPoint y: 278, distance: 240.8
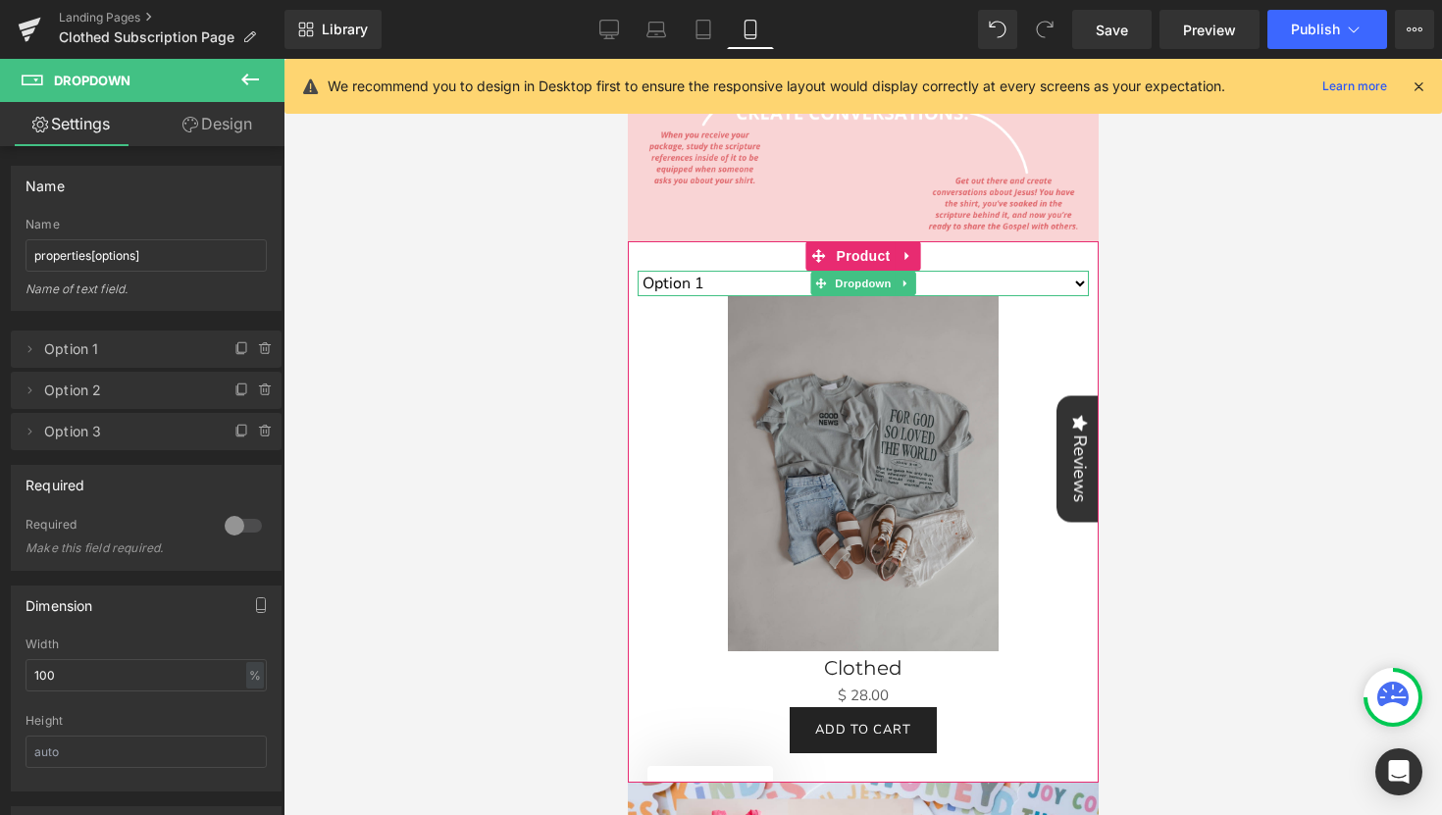
click at [1079, 284] on select "Option 1 Option 2 Option 3" at bounding box center [862, 284] width 451 height 26
click at [1041, 277] on select "Option 1 Option 2 Option 3" at bounding box center [862, 284] width 451 height 26
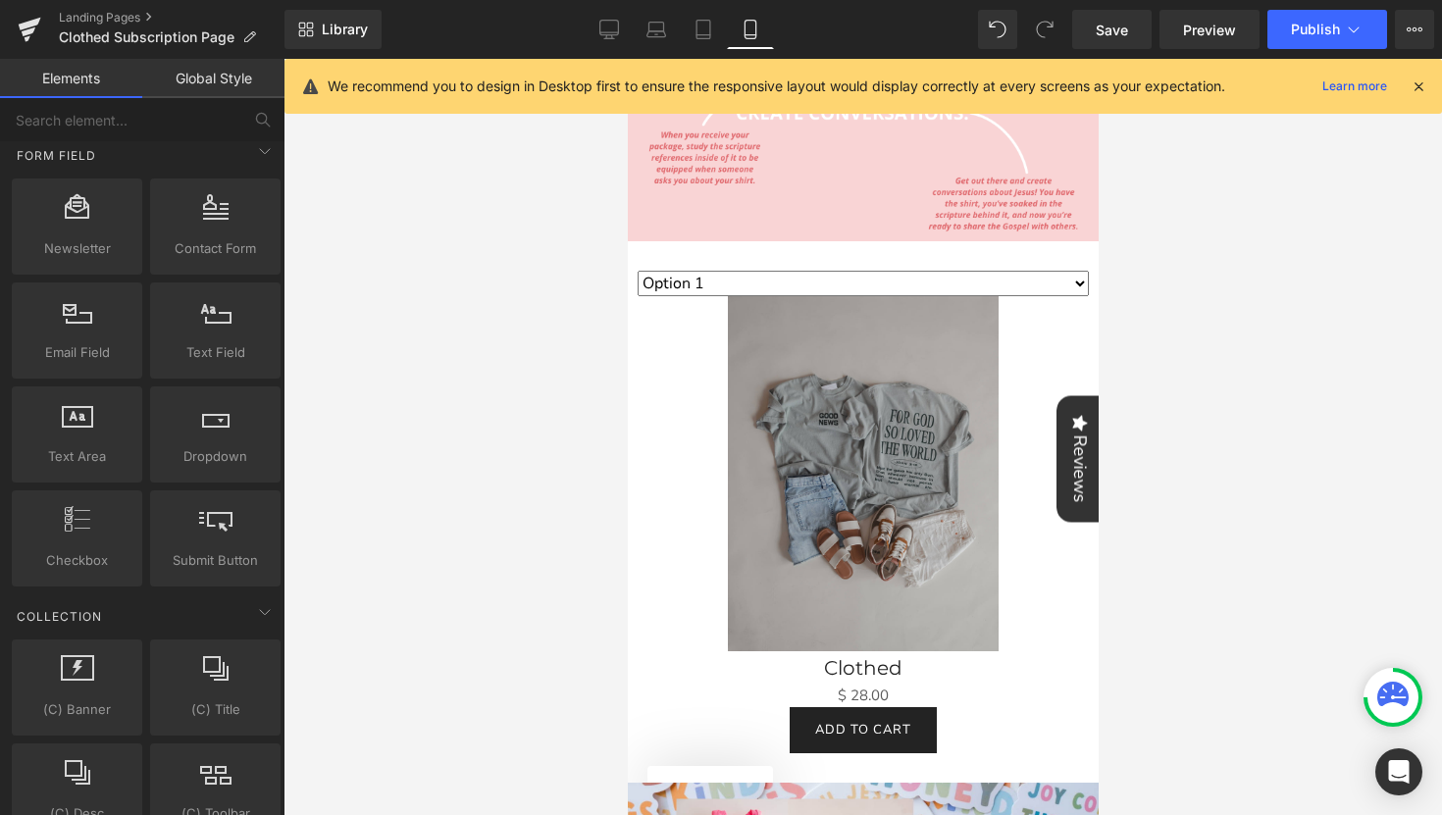
click at [1125, 371] on div at bounding box center [863, 437] width 1159 height 757
click at [1066, 286] on select "Option 1 Option 2 Option 3" at bounding box center [862, 284] width 451 height 26
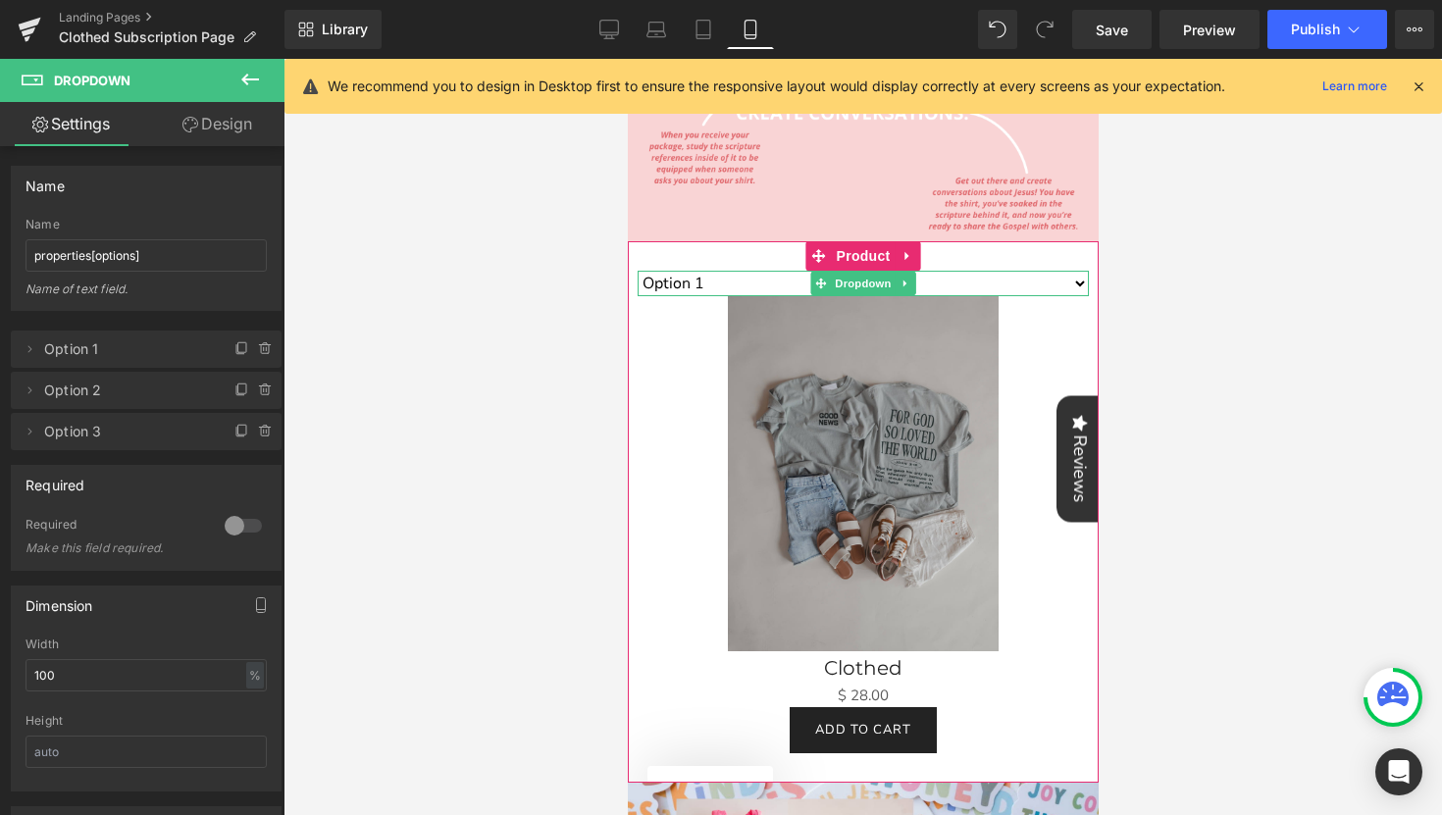
click at [917, 281] on select "Option 1 Option 2 Option 3" at bounding box center [862, 284] width 451 height 26
click at [907, 252] on link at bounding box center [908, 255] width 26 height 29
click at [917, 258] on link at bounding box center [921, 255] width 26 height 29
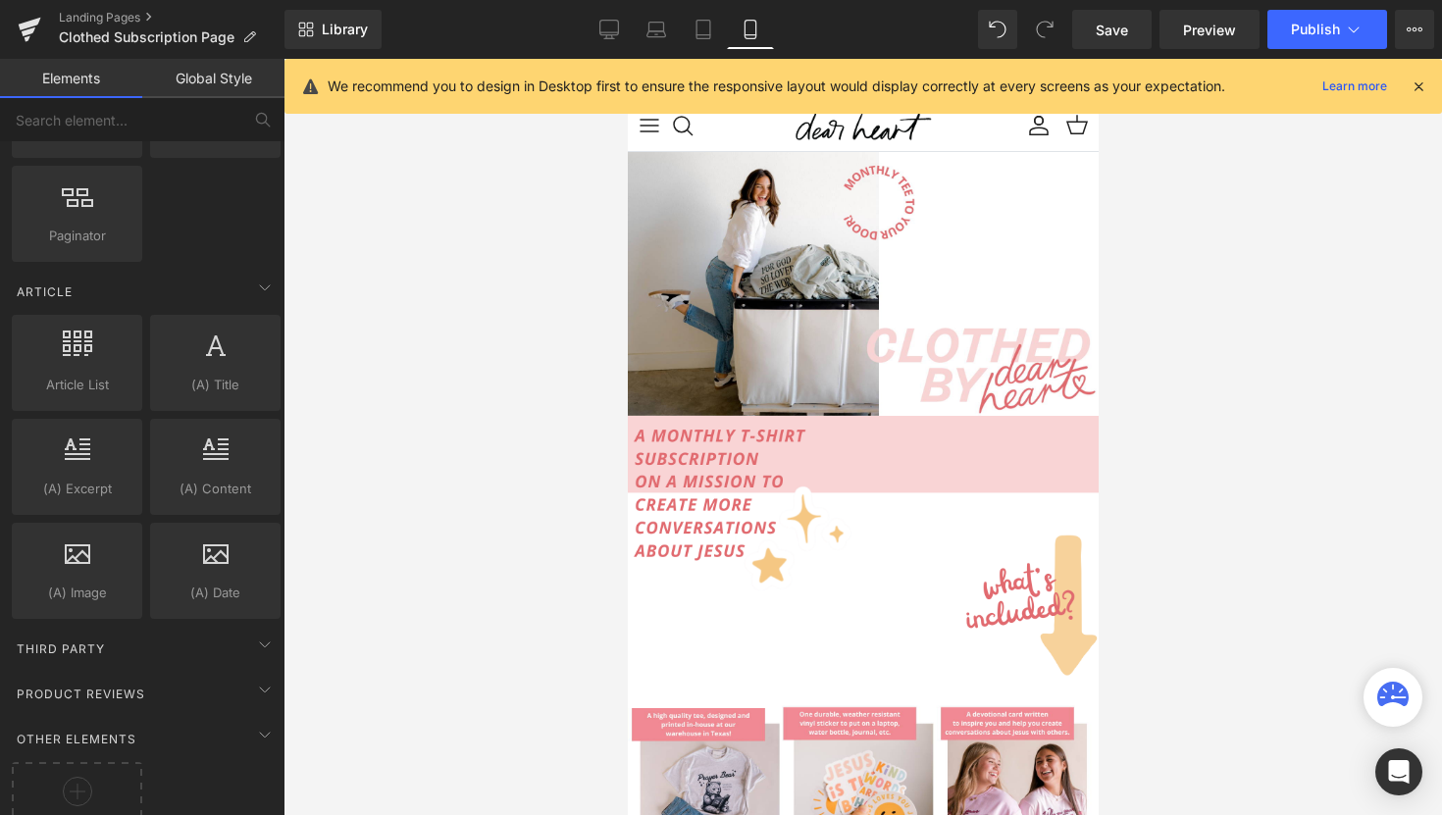
scroll to position [3655, 0]
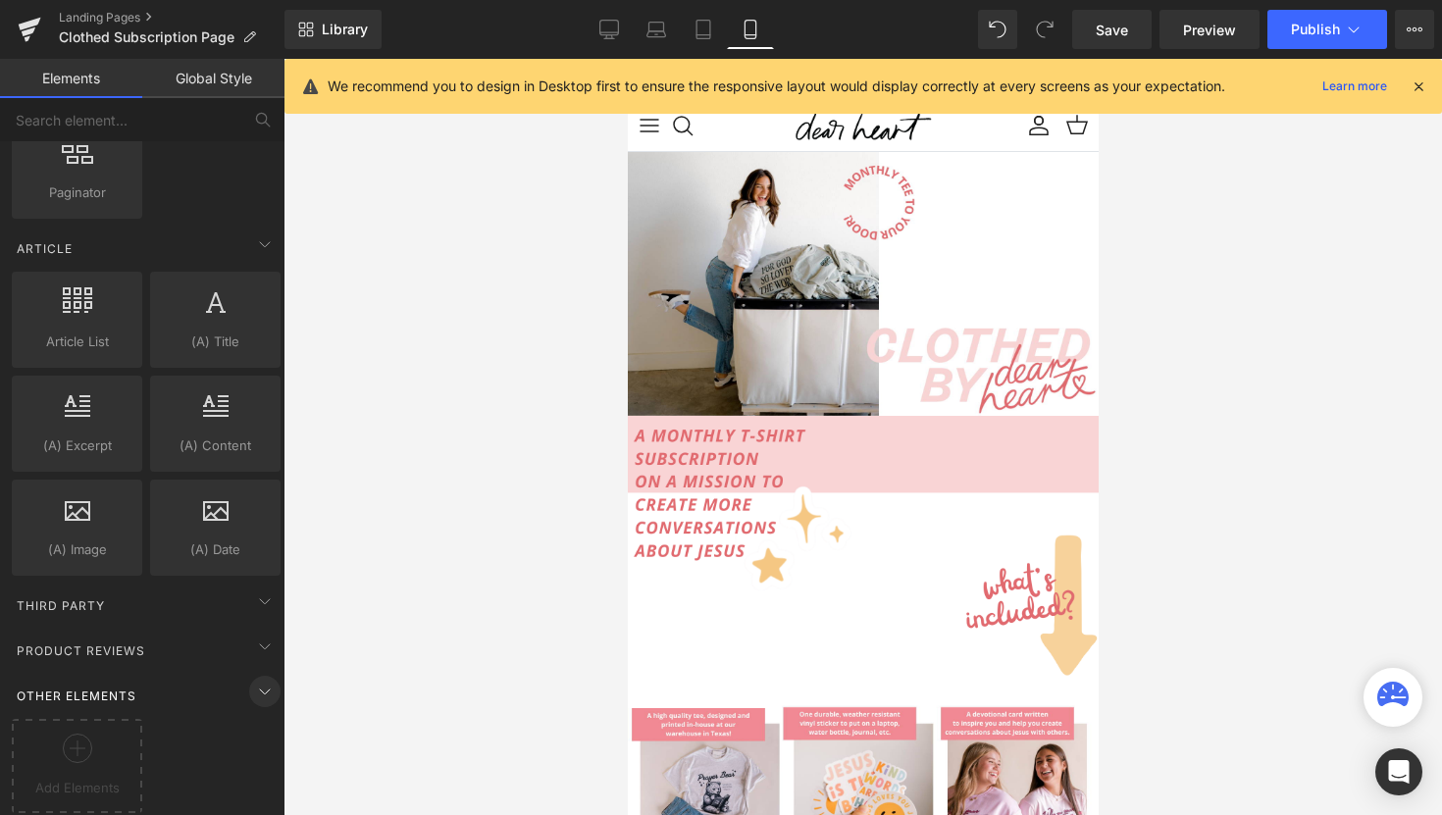
click at [253, 680] on icon at bounding box center [265, 692] width 24 height 24
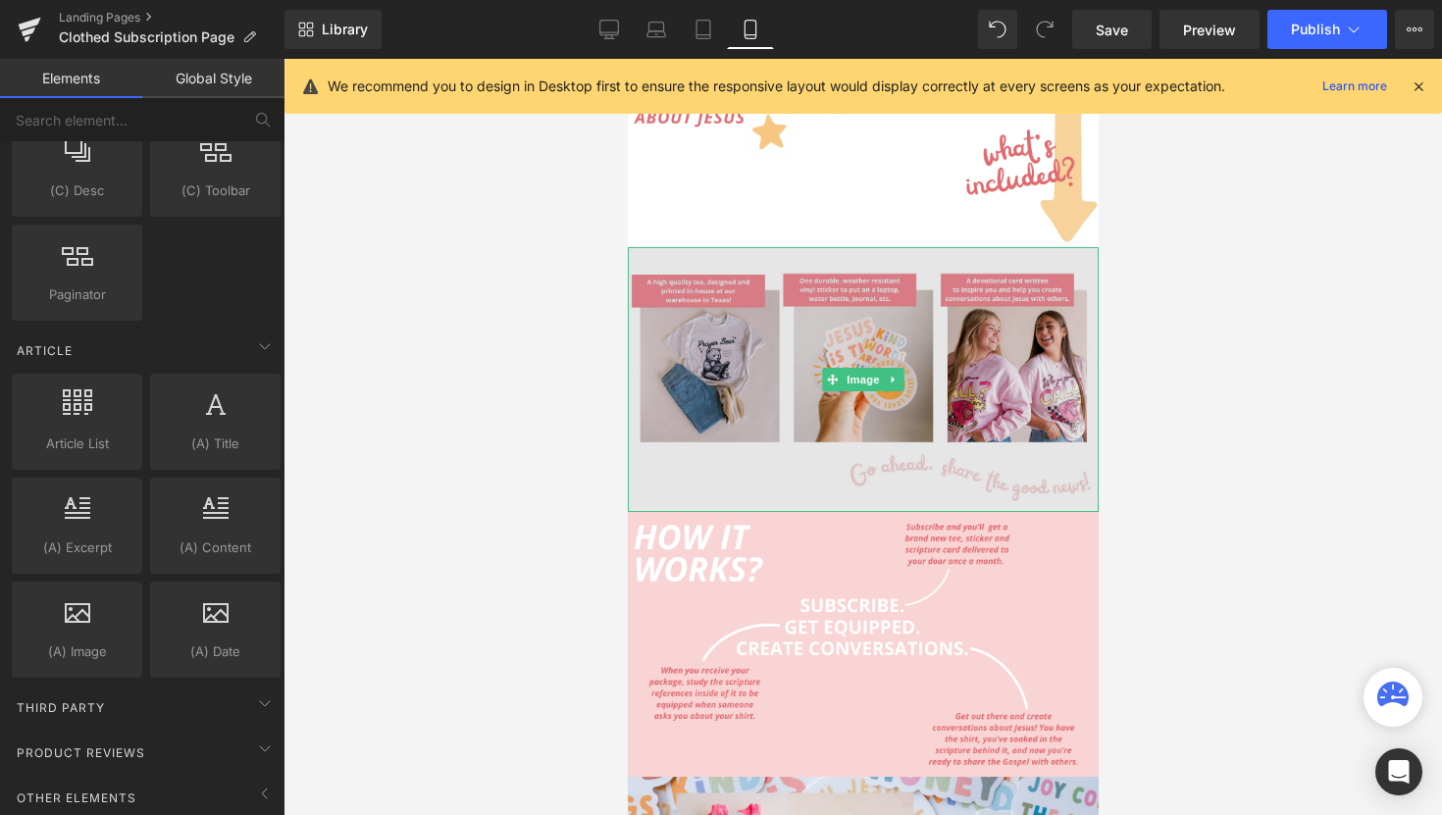
scroll to position [0, 0]
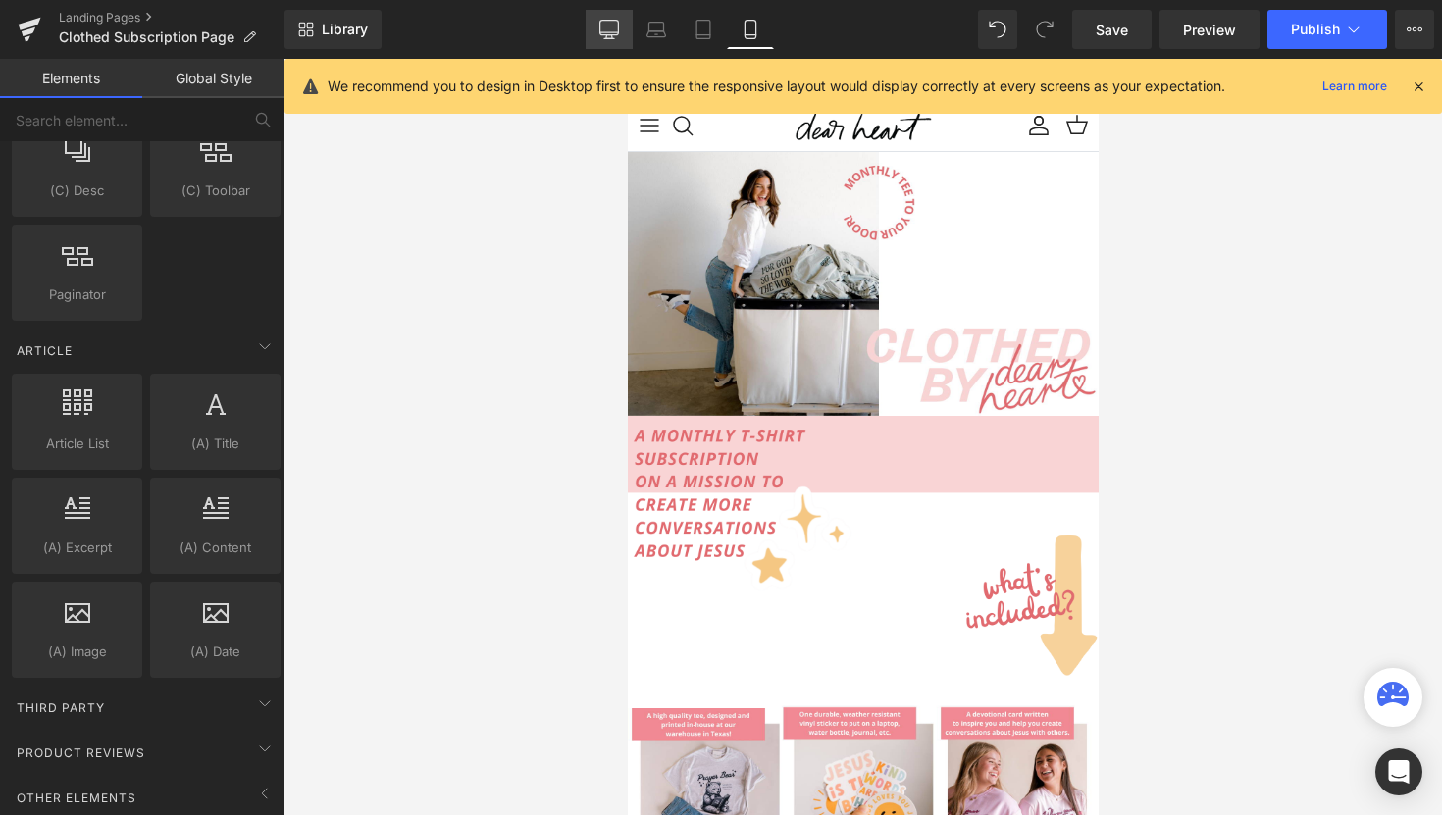
click at [613, 40] on link "Desktop" at bounding box center [609, 29] width 47 height 39
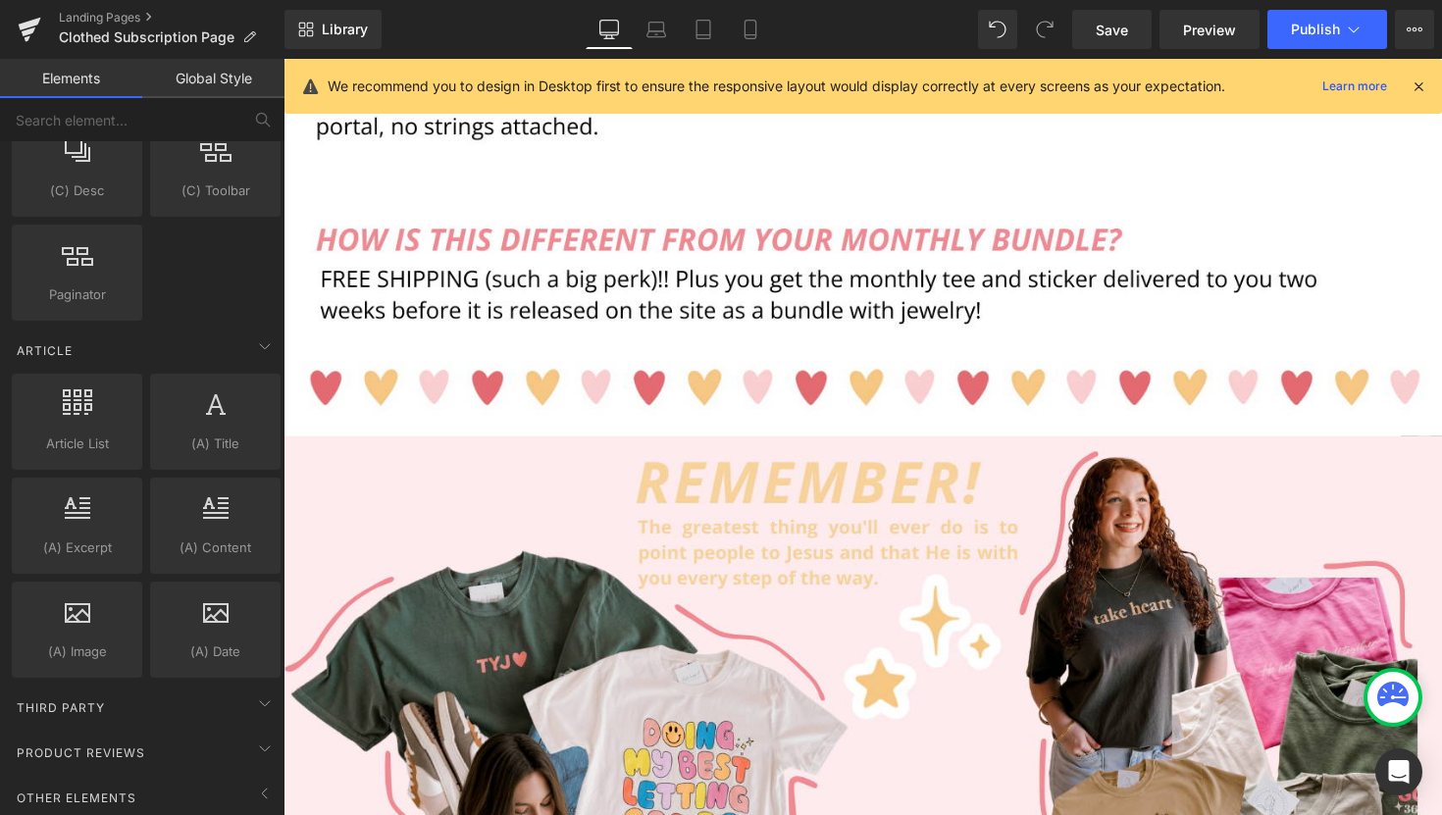
scroll to position [5068, 0]
